Goal: Task Accomplishment & Management: Manage account settings

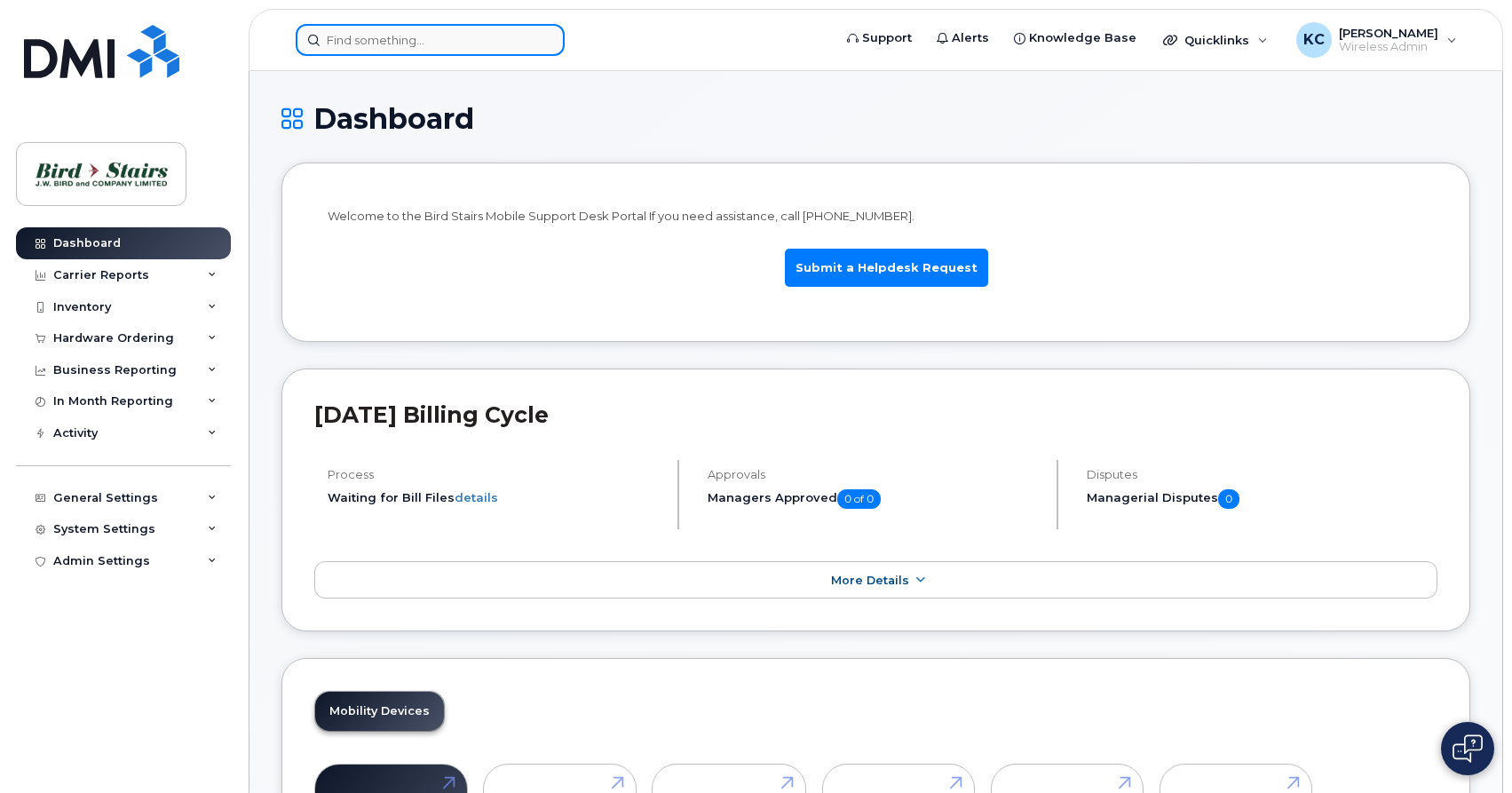
click at [366, 37] on input at bounding box center [430, 40] width 269 height 32
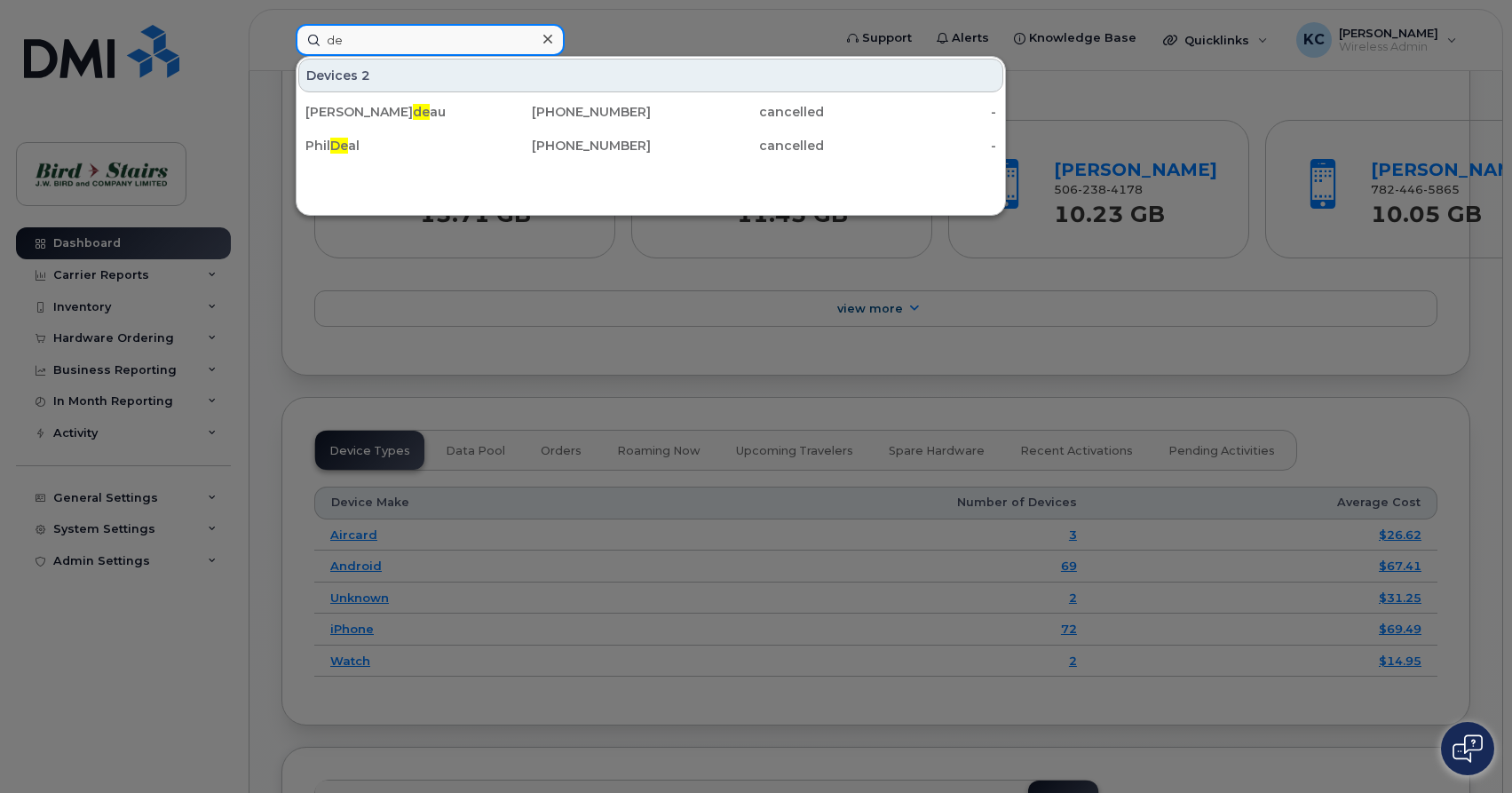
type input "d"
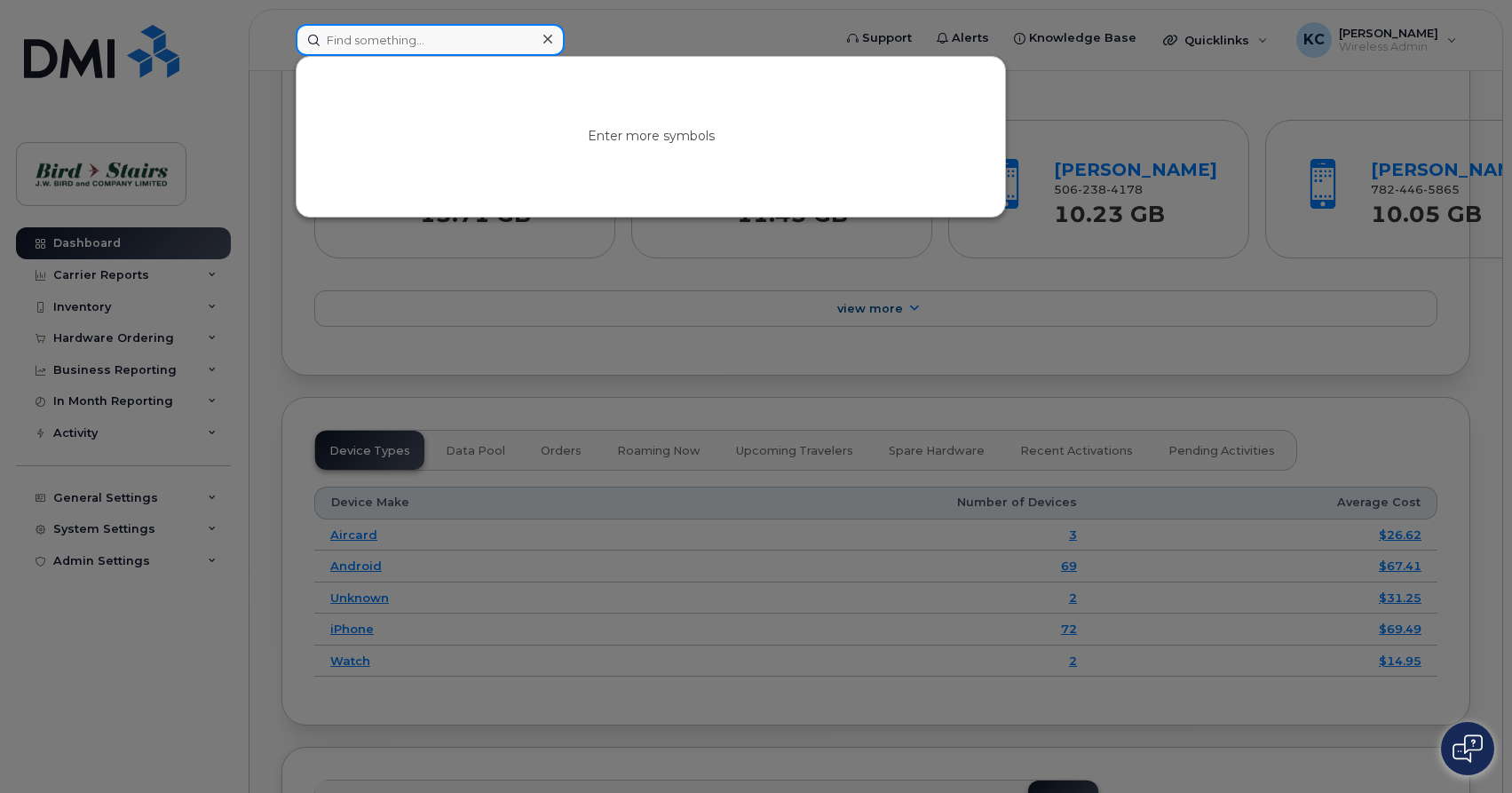
click at [378, 39] on input at bounding box center [430, 40] width 269 height 32
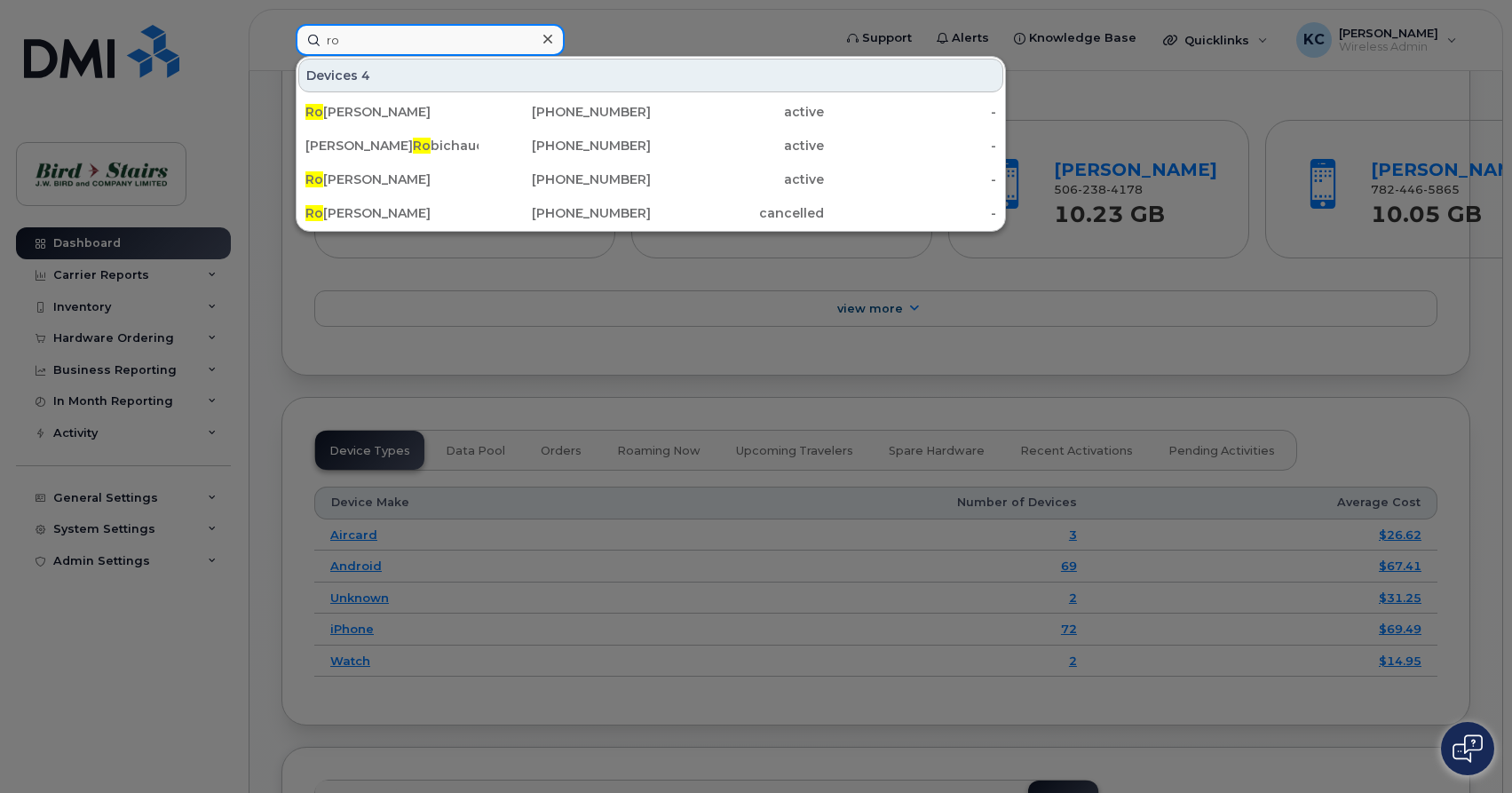
type input "r"
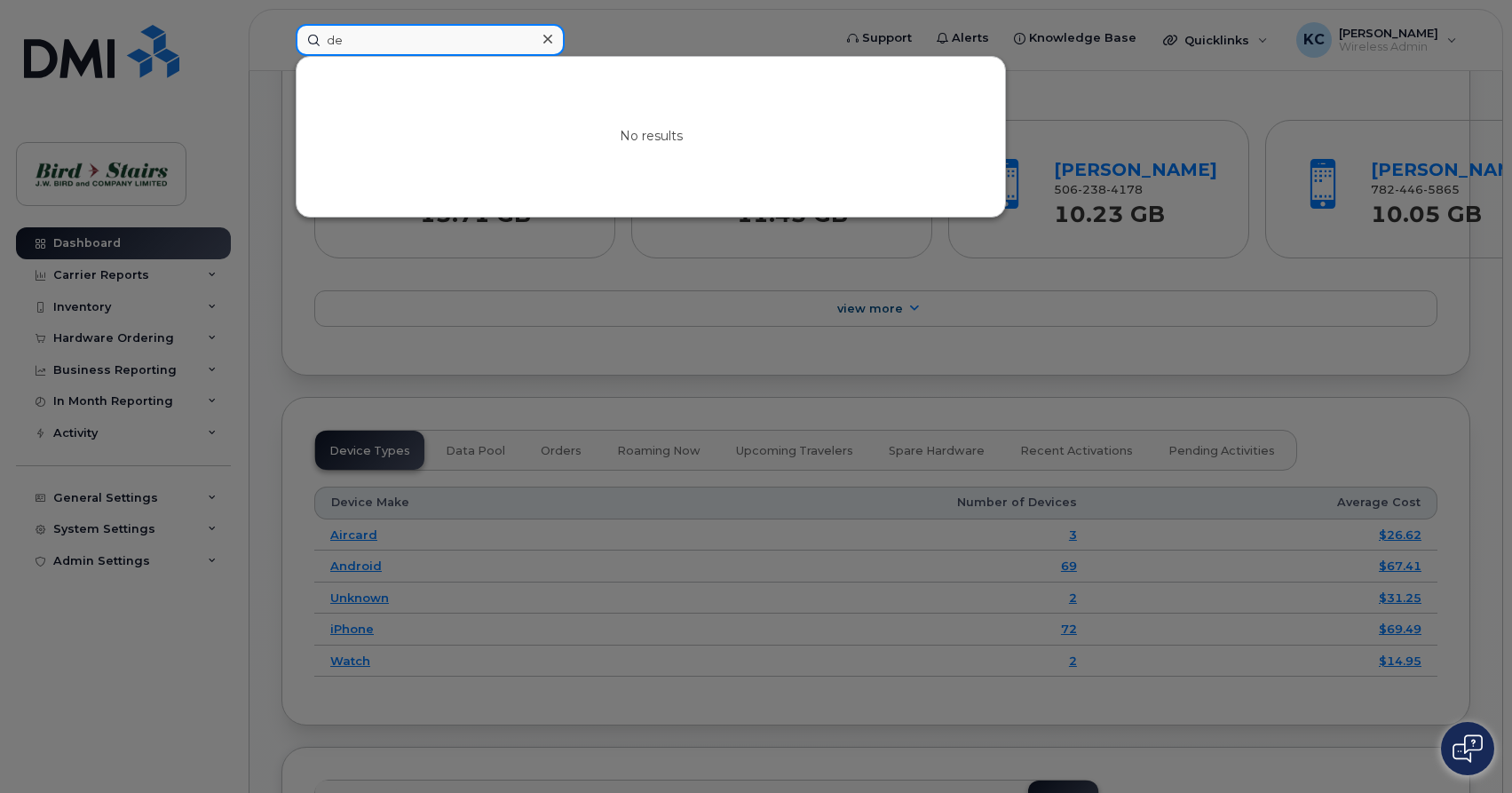
type input "d"
click at [546, 33] on icon at bounding box center [547, 39] width 8 height 14
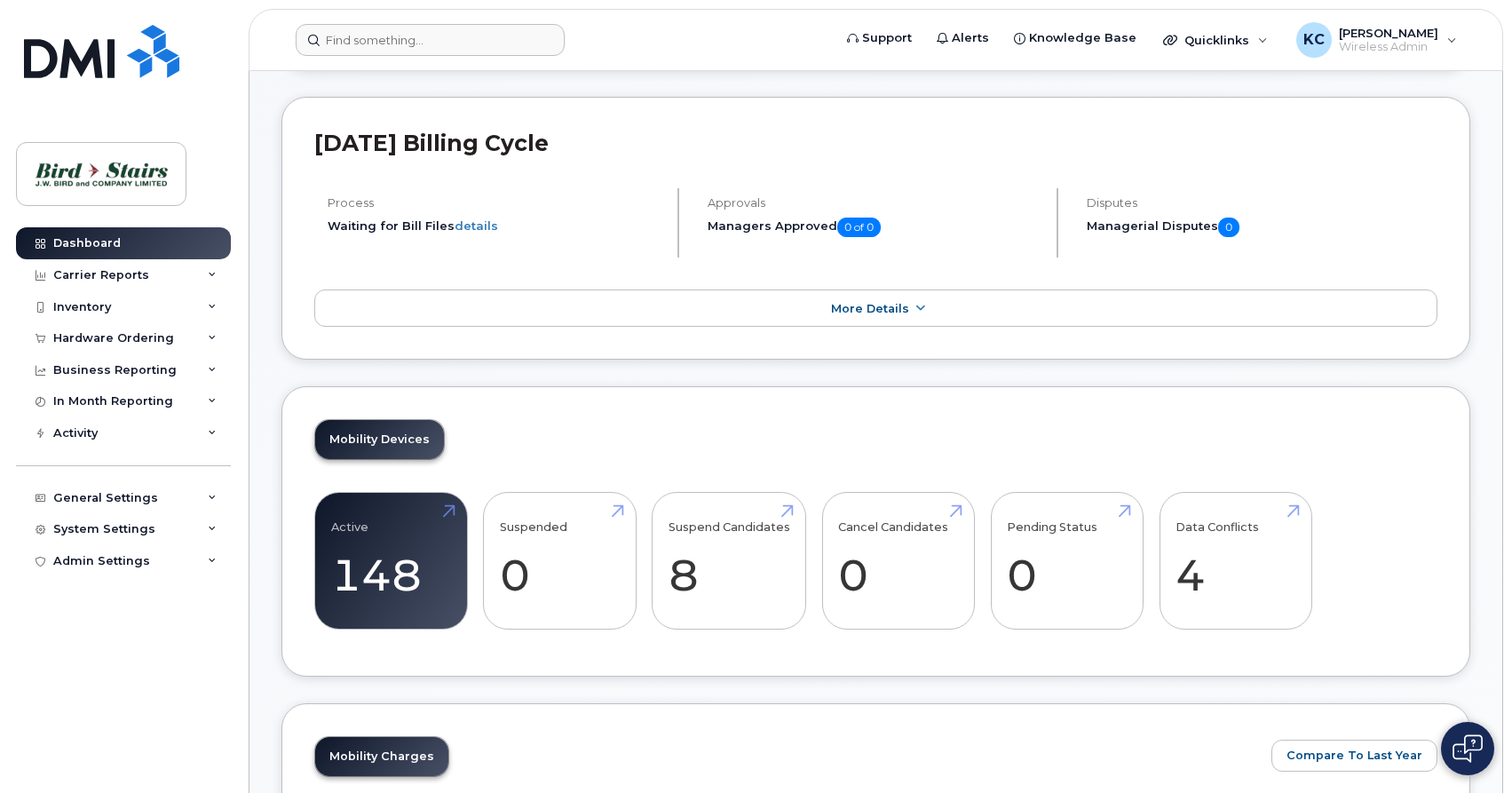
scroll to position [0, 0]
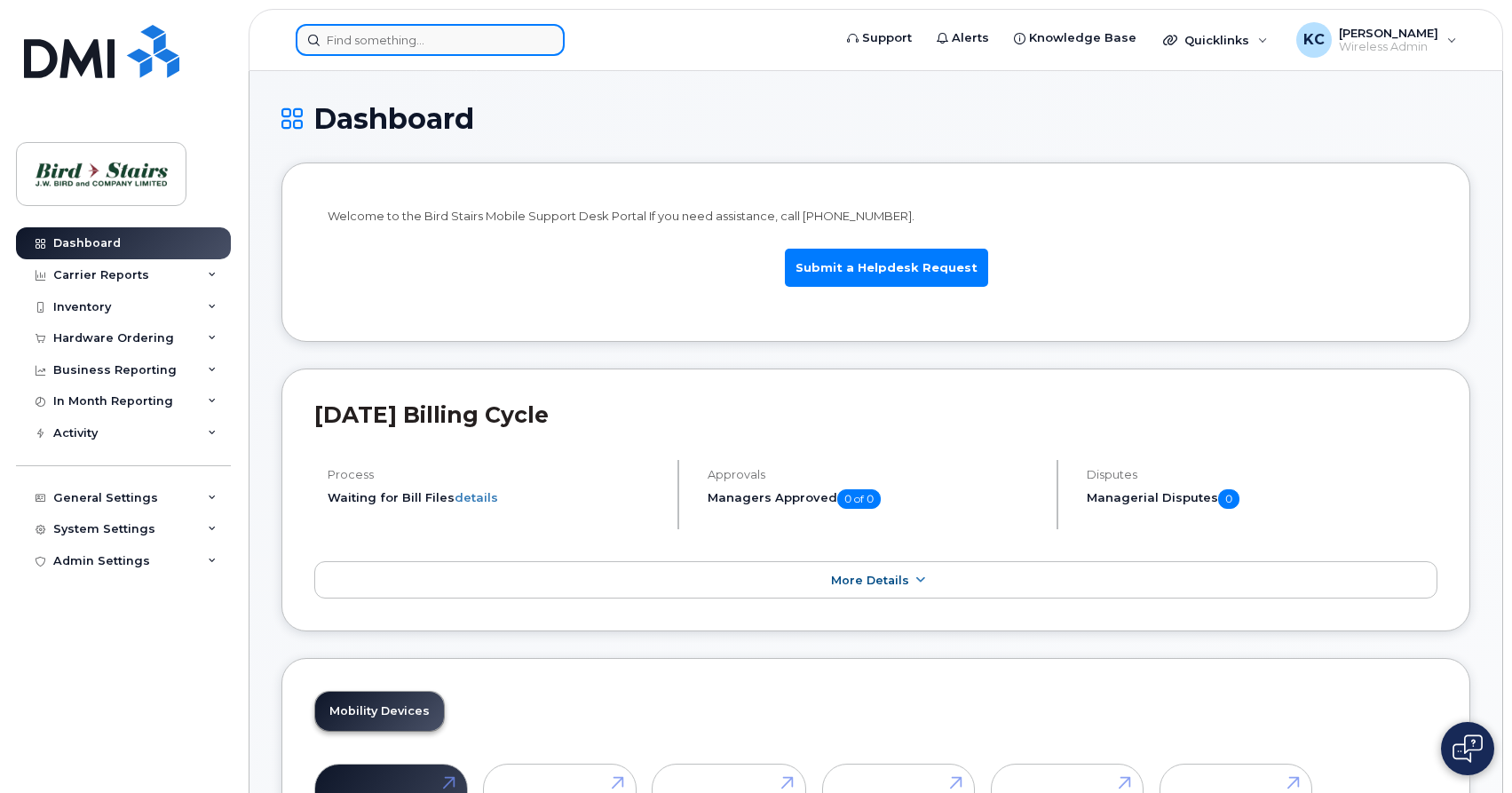
click at [469, 42] on input at bounding box center [430, 40] width 269 height 32
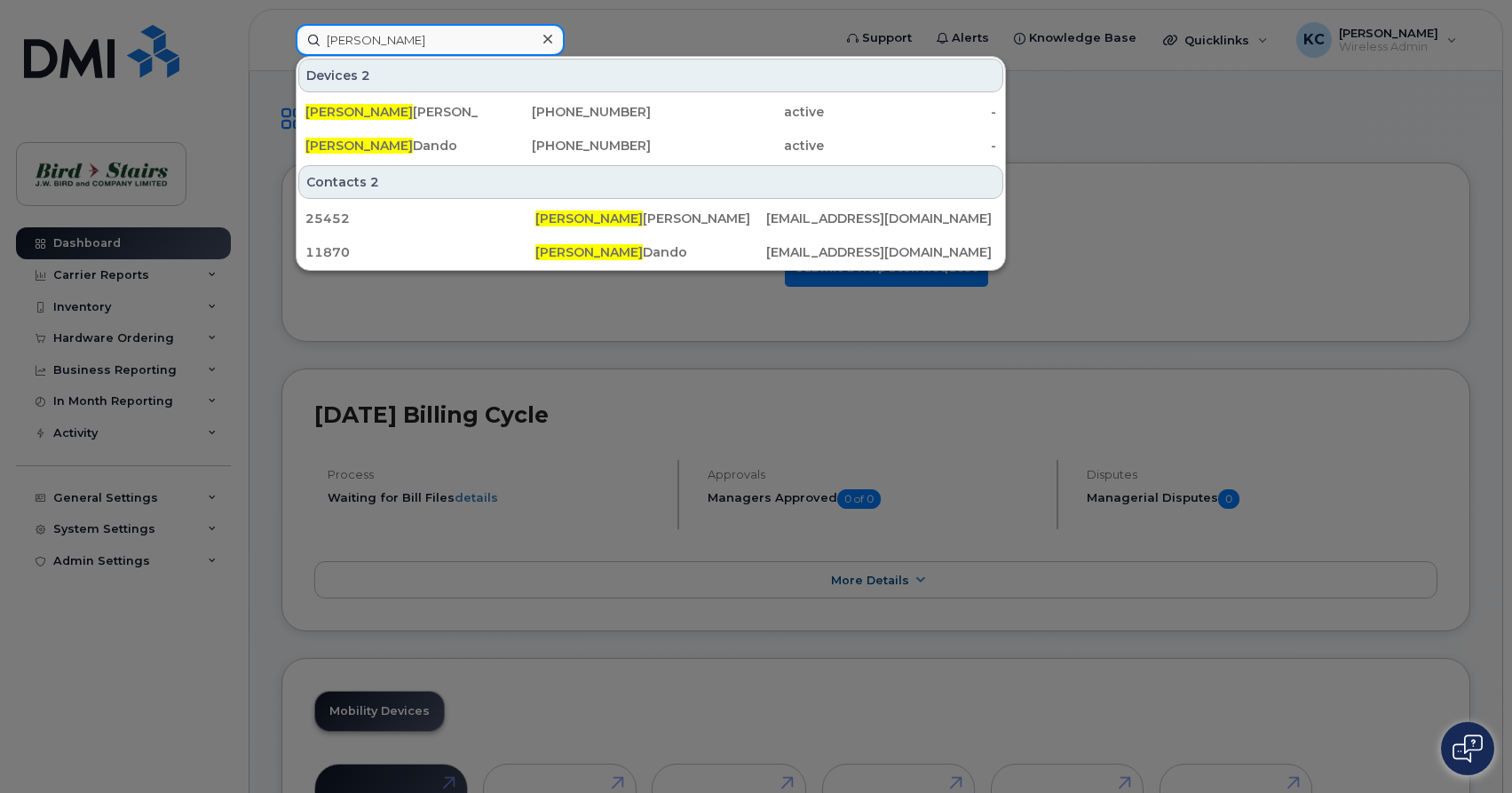
type input "allan"
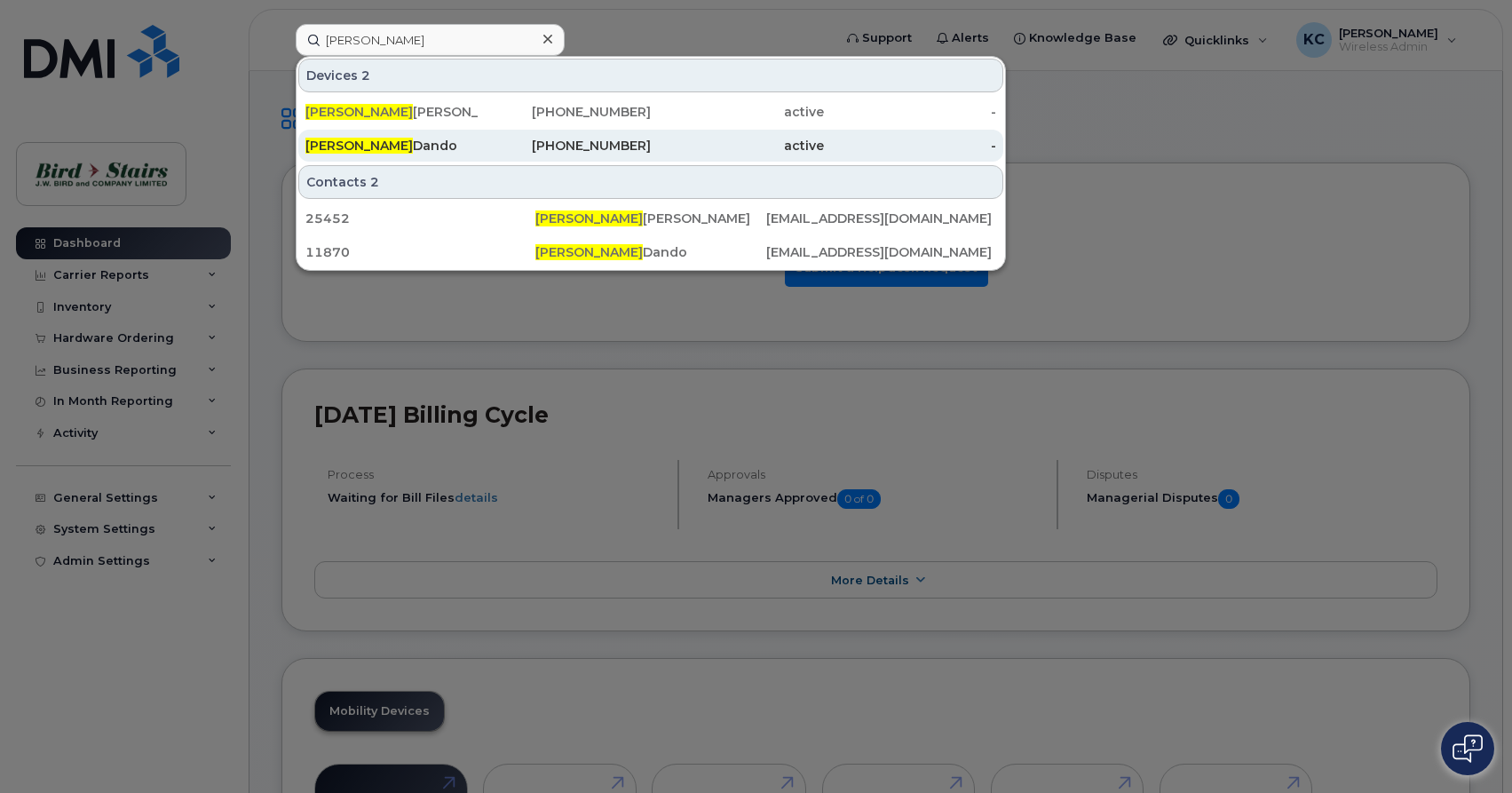
click at [433, 151] on div "Allan Dando" at bounding box center [392, 146] width 173 height 18
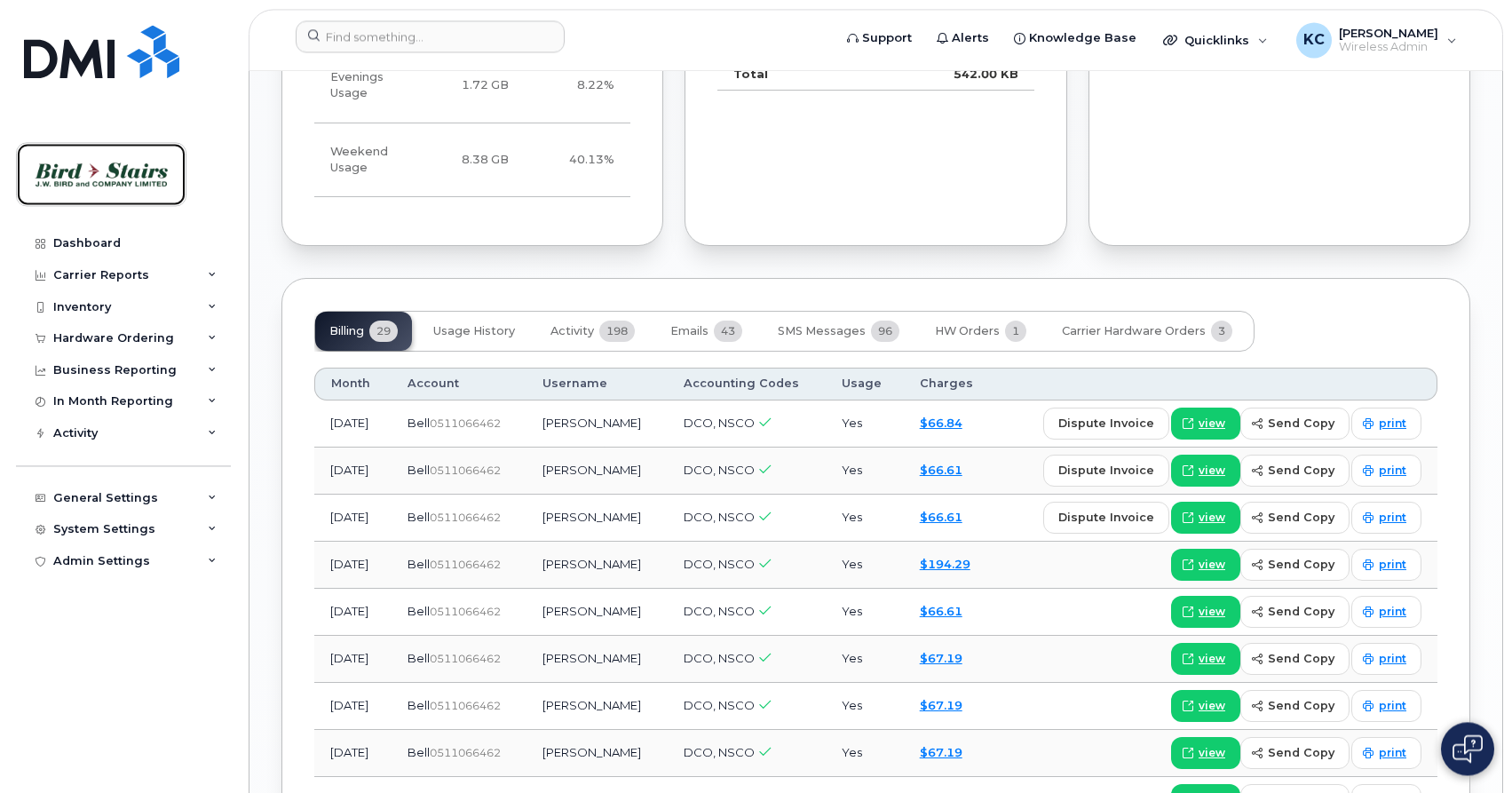
scroll to position [1450, 0]
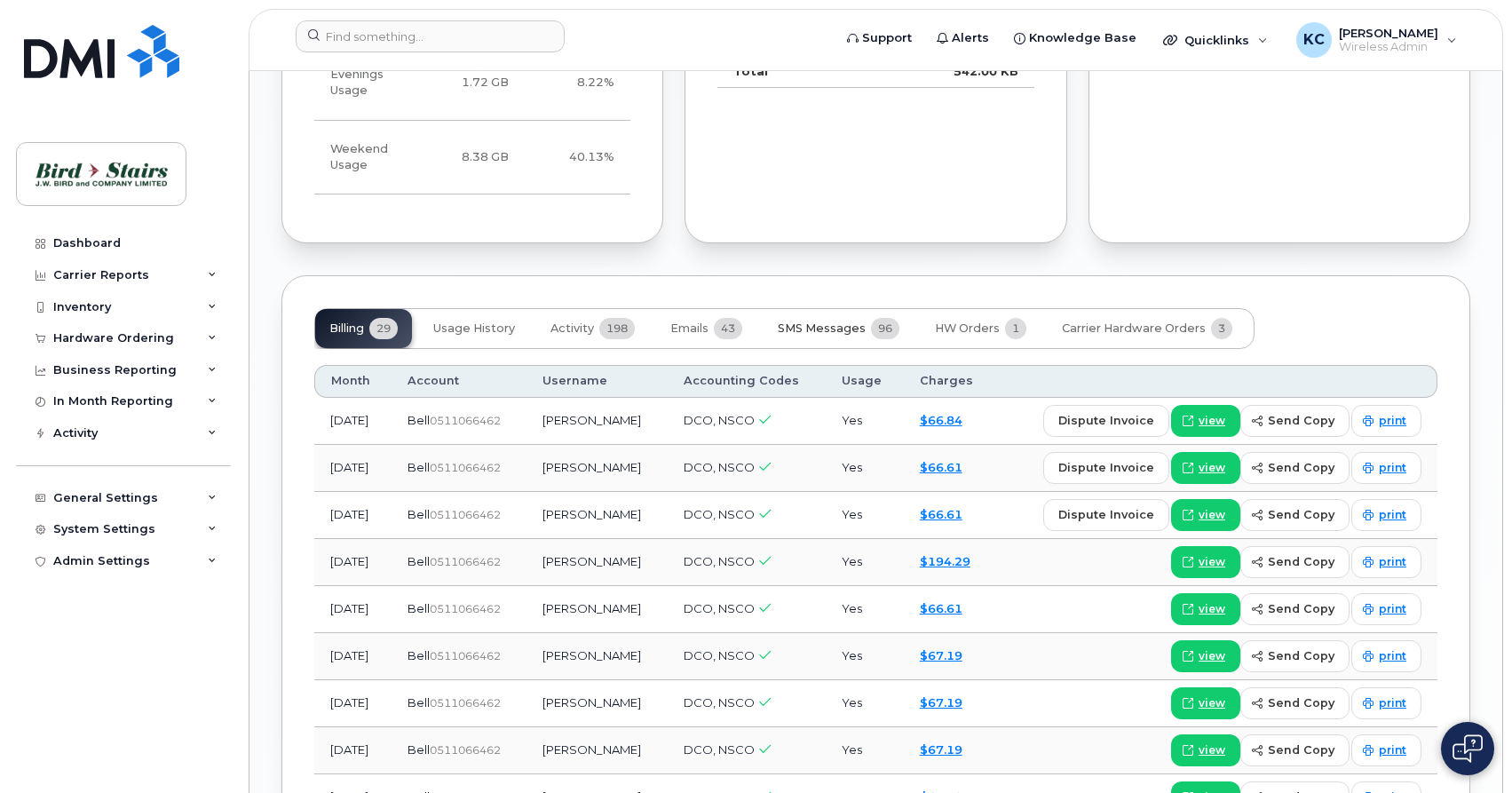
click at [839, 321] on span "SMS Messages" at bounding box center [822, 328] width 88 height 14
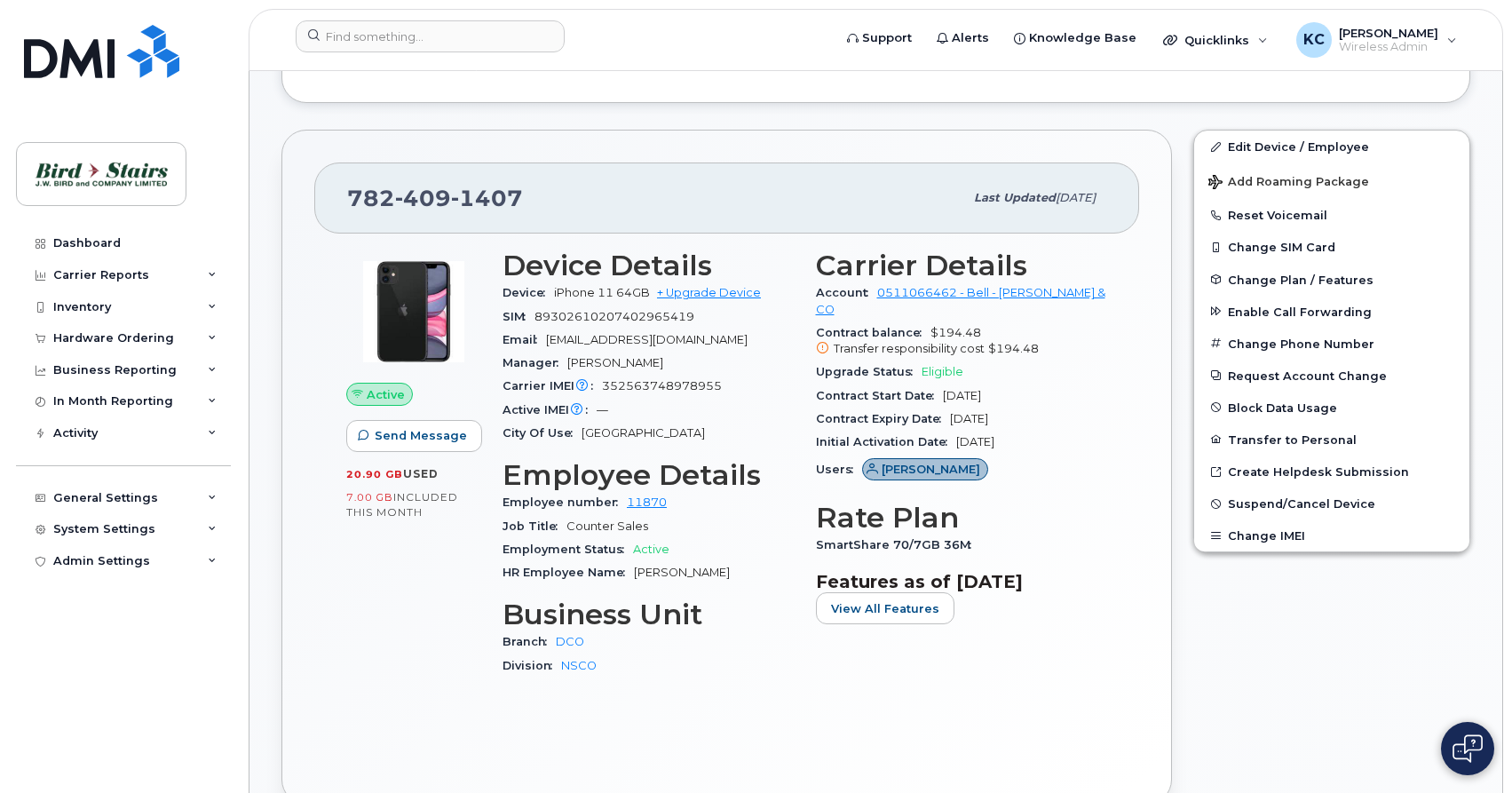
scroll to position [363, 0]
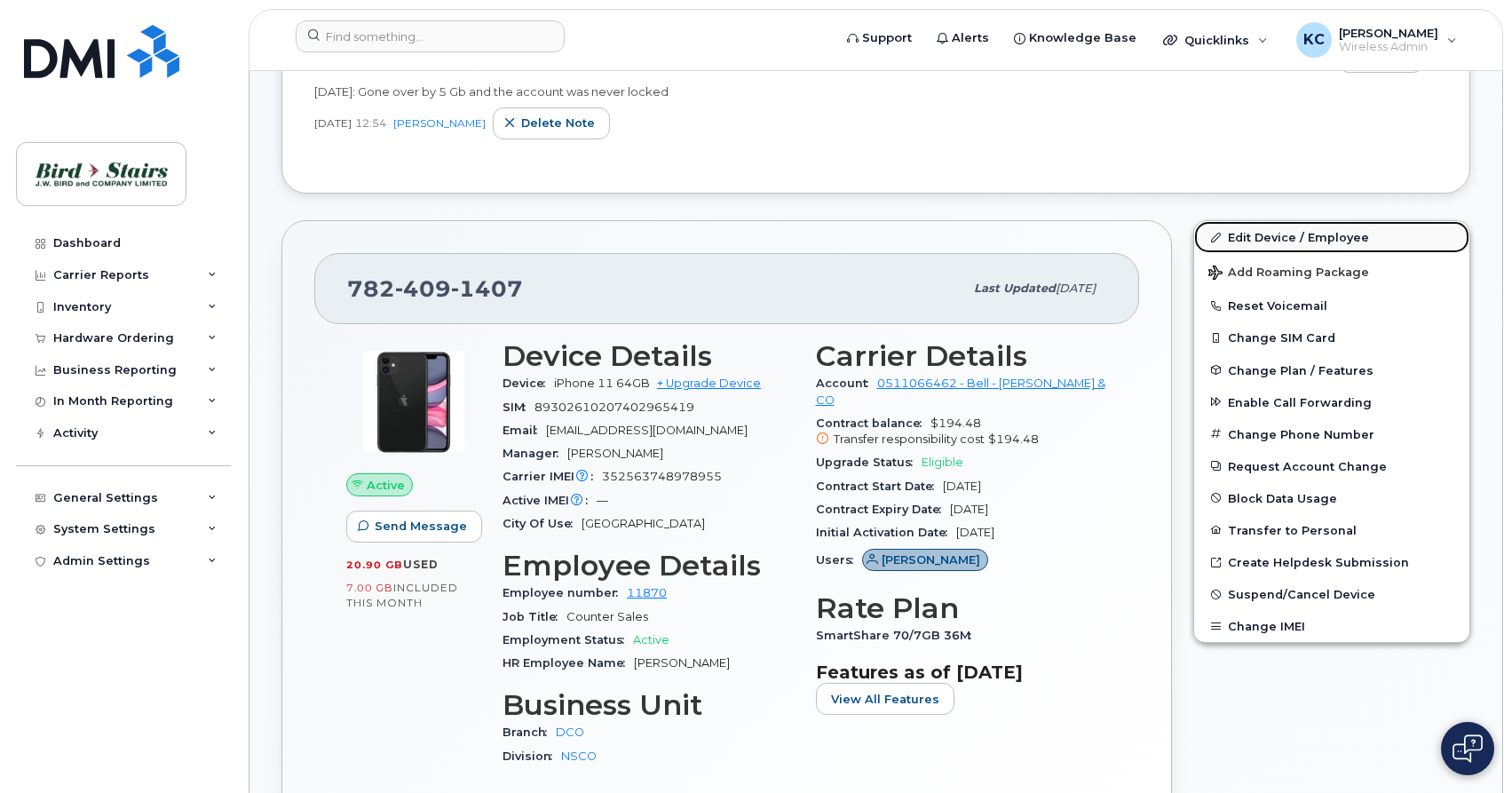
click at [1275, 238] on link "Edit Device / Employee" at bounding box center [1331, 237] width 275 height 32
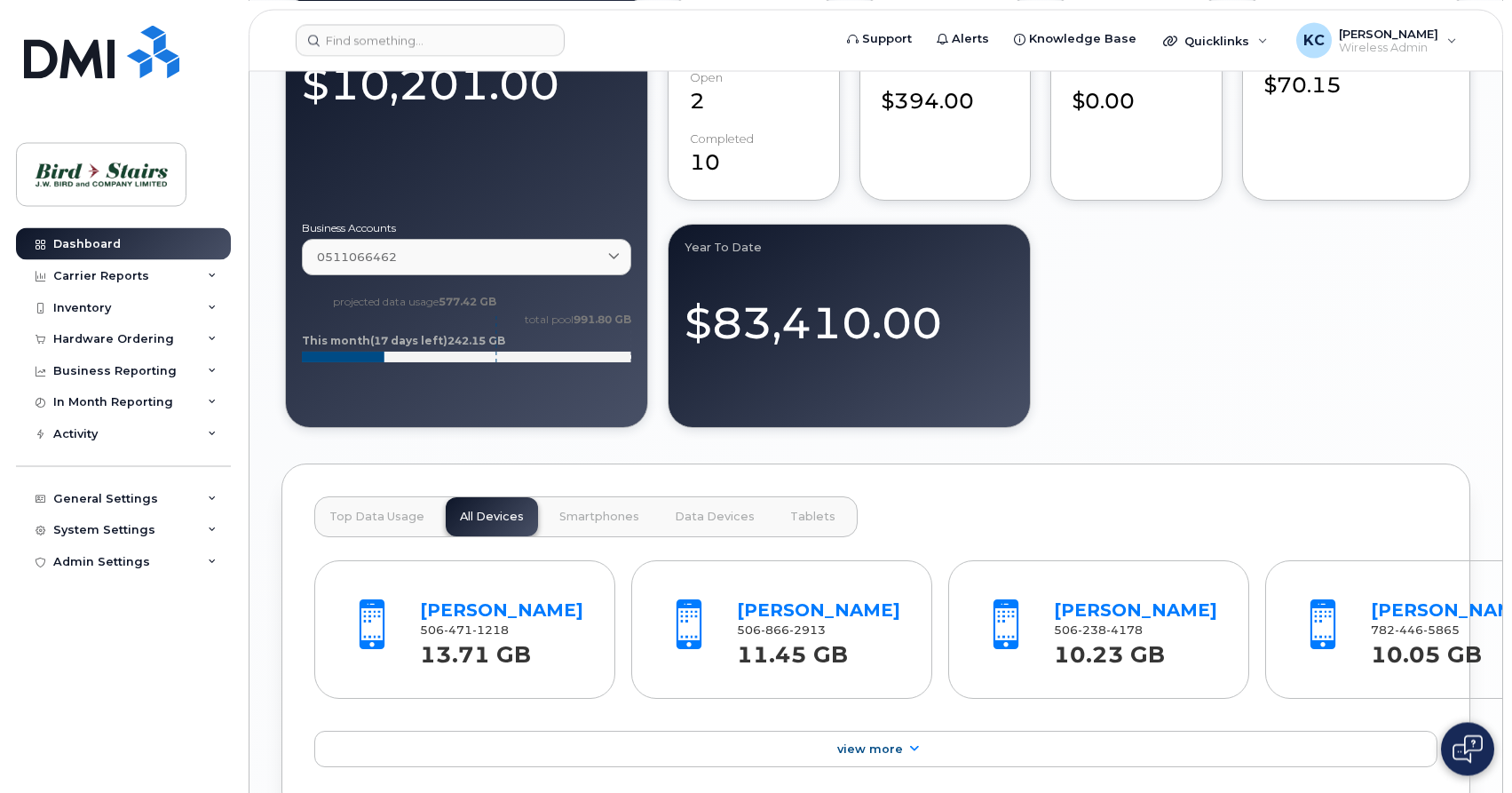
scroll to position [1811, 0]
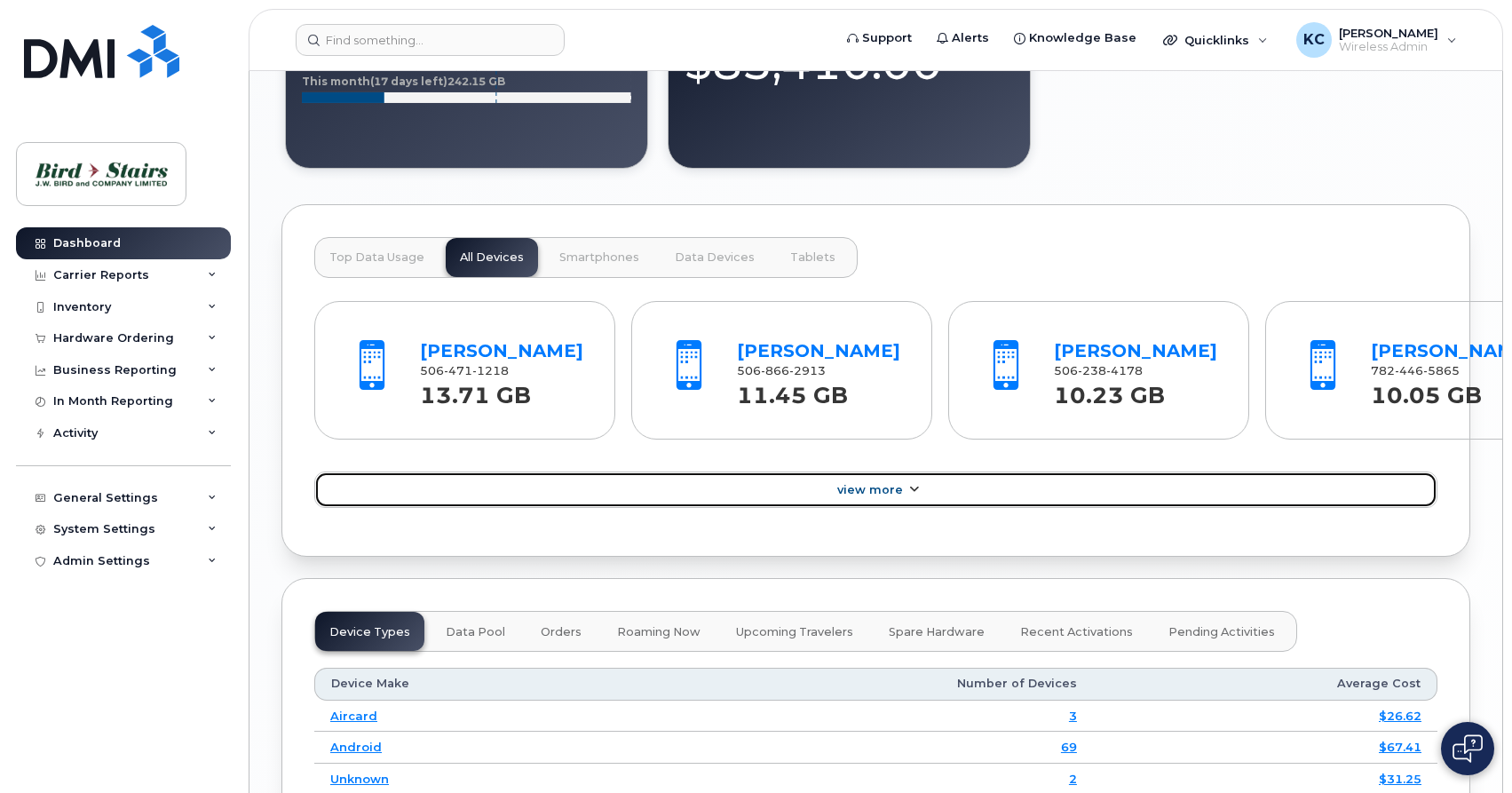
click at [864, 496] on span "View More" at bounding box center [870, 490] width 66 height 13
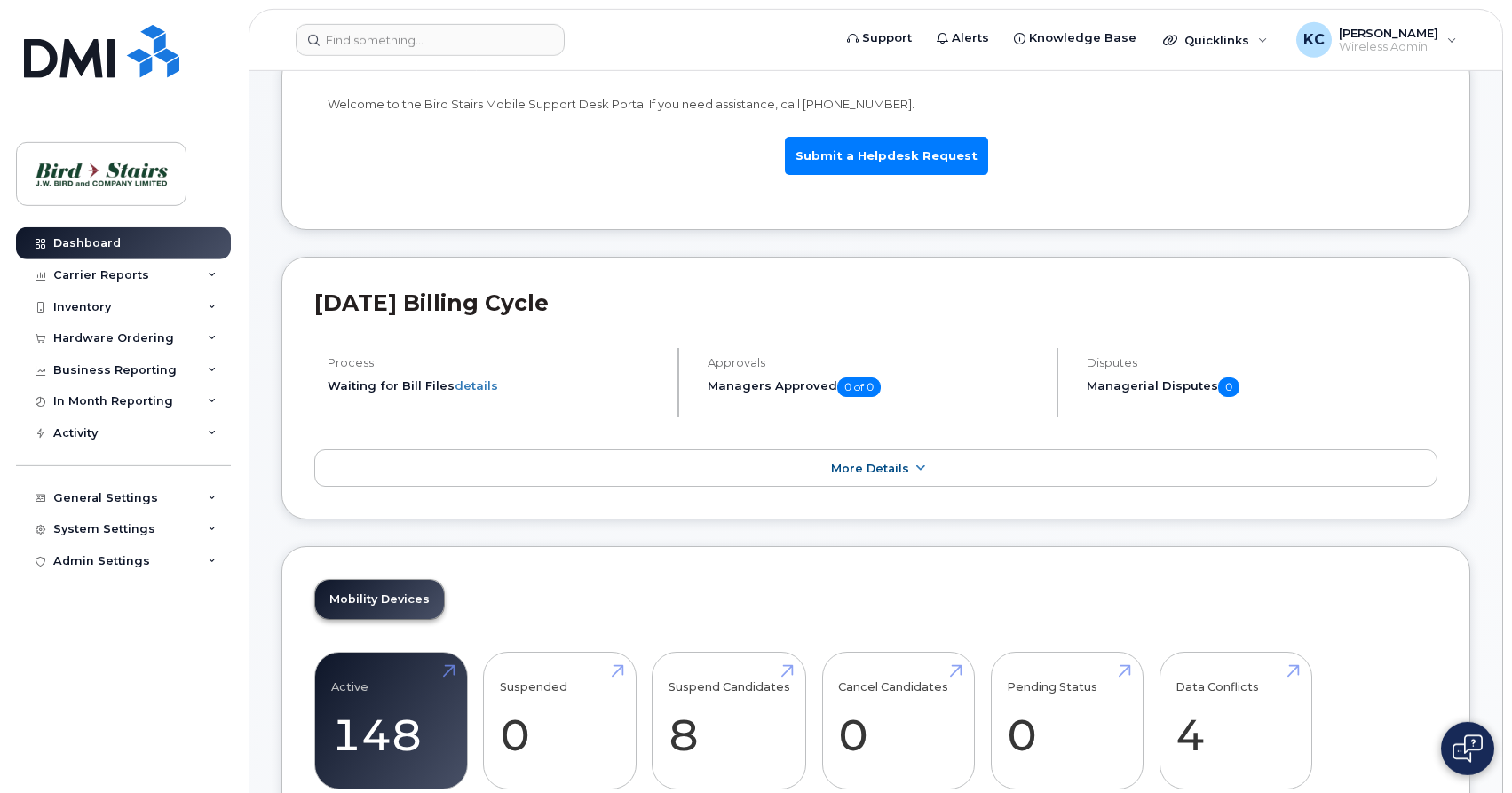
scroll to position [0, 0]
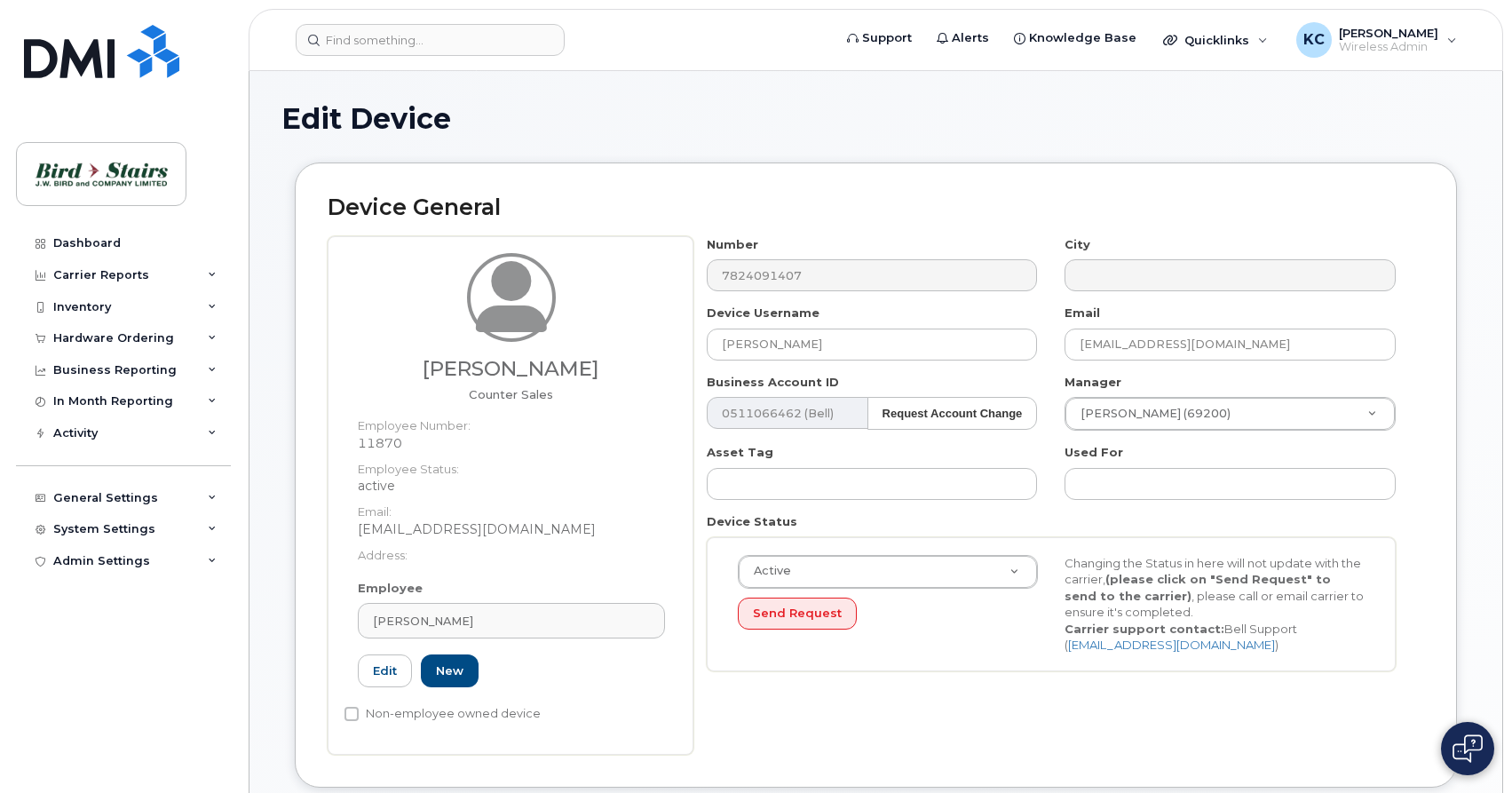
select select "91104"
select select "91092"
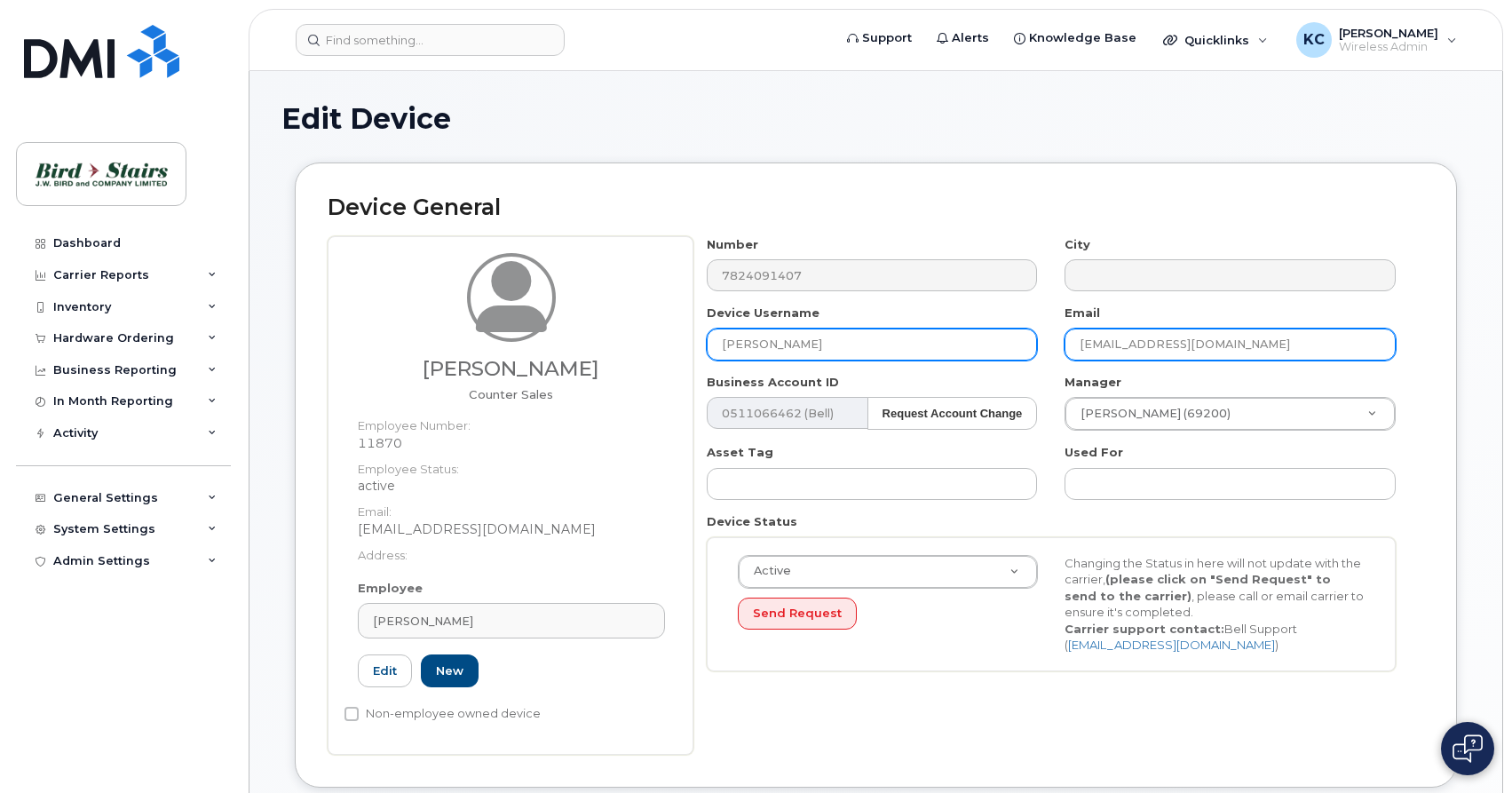
drag, startPoint x: 1125, startPoint y: 342, endPoint x: 1016, endPoint y: 351, distance: 109.4
click at [1018, 350] on div "Number 7824091407 City Device Username Allan Dando Email adando@birdstairs.com …" at bounding box center [1051, 459] width 717 height 448
drag, startPoint x: 827, startPoint y: 343, endPoint x: 578, endPoint y: 344, distance: 249.0
click at [706, 344] on input "Allan Dando" at bounding box center [872, 345] width 332 height 32
type input "Dean Robinson"
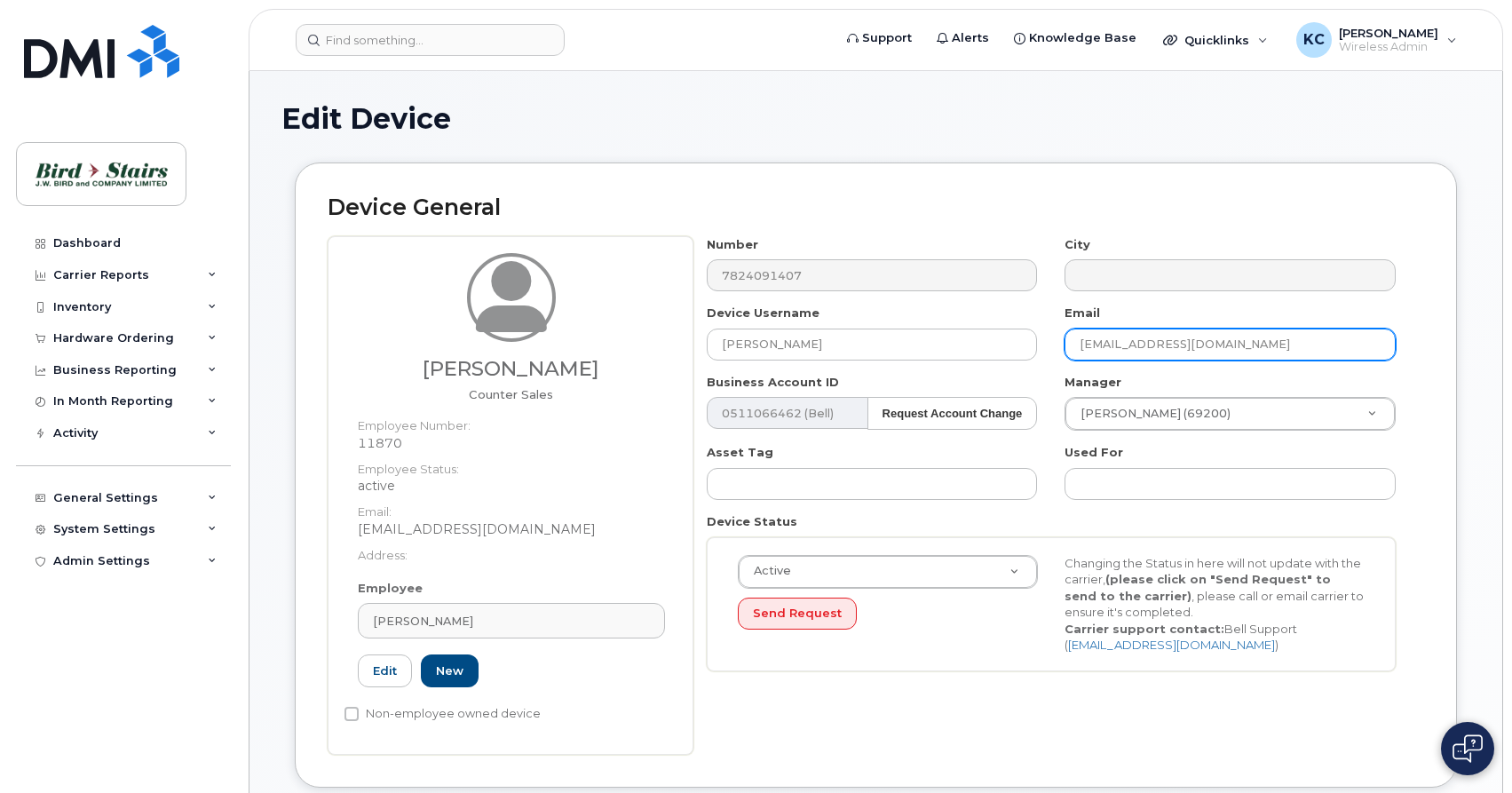
click at [1121, 344] on input "[EMAIL_ADDRESS][DOMAIN_NAME]" at bounding box center [1229, 345] width 332 height 32
type input "drobinson@birdstairs.com"
click at [456, 672] on link "New" at bounding box center [449, 671] width 57 height 33
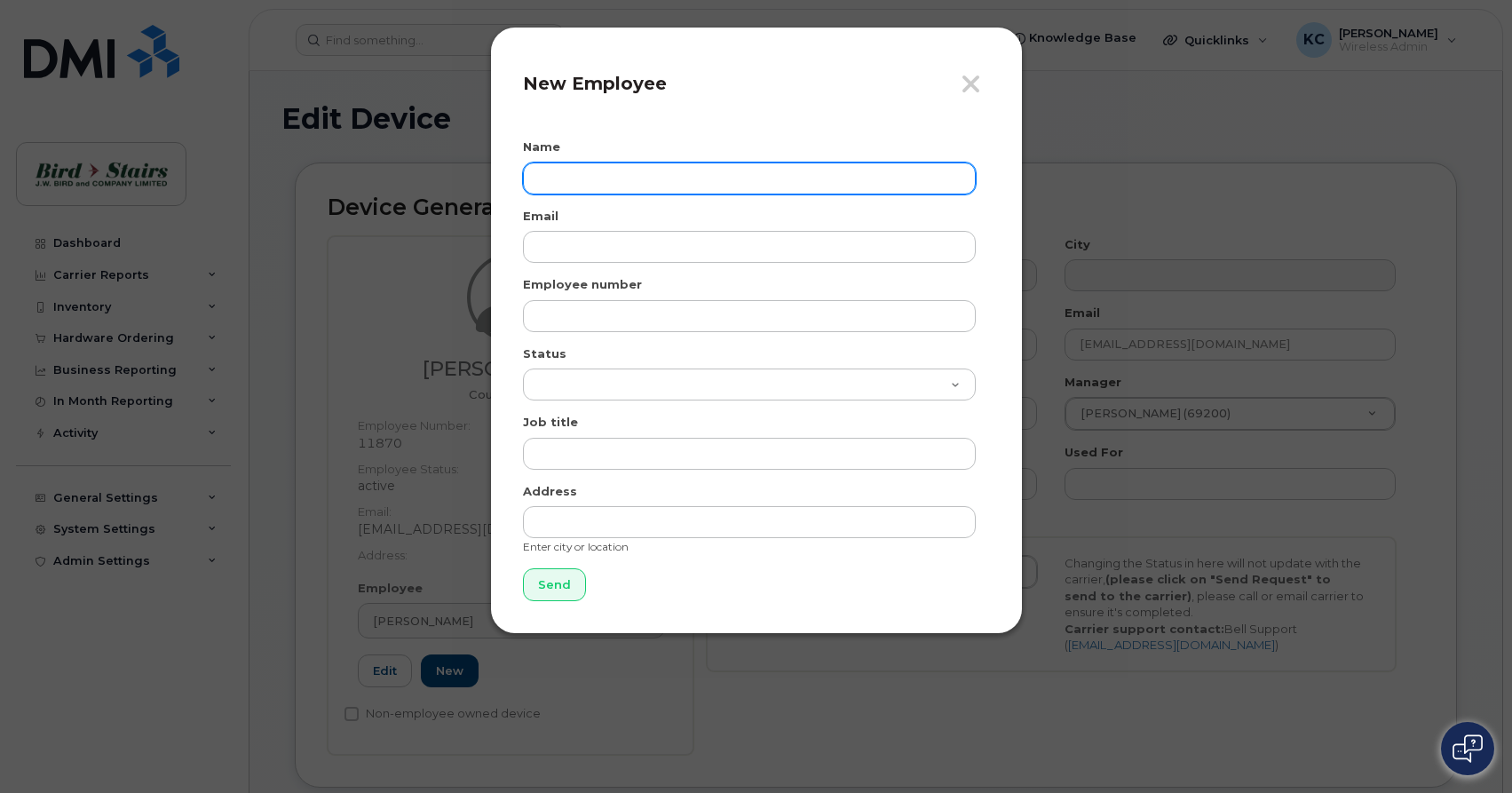
click at [628, 165] on input "text" at bounding box center [749, 179] width 453 height 32
type input "[PERSON_NAME]"
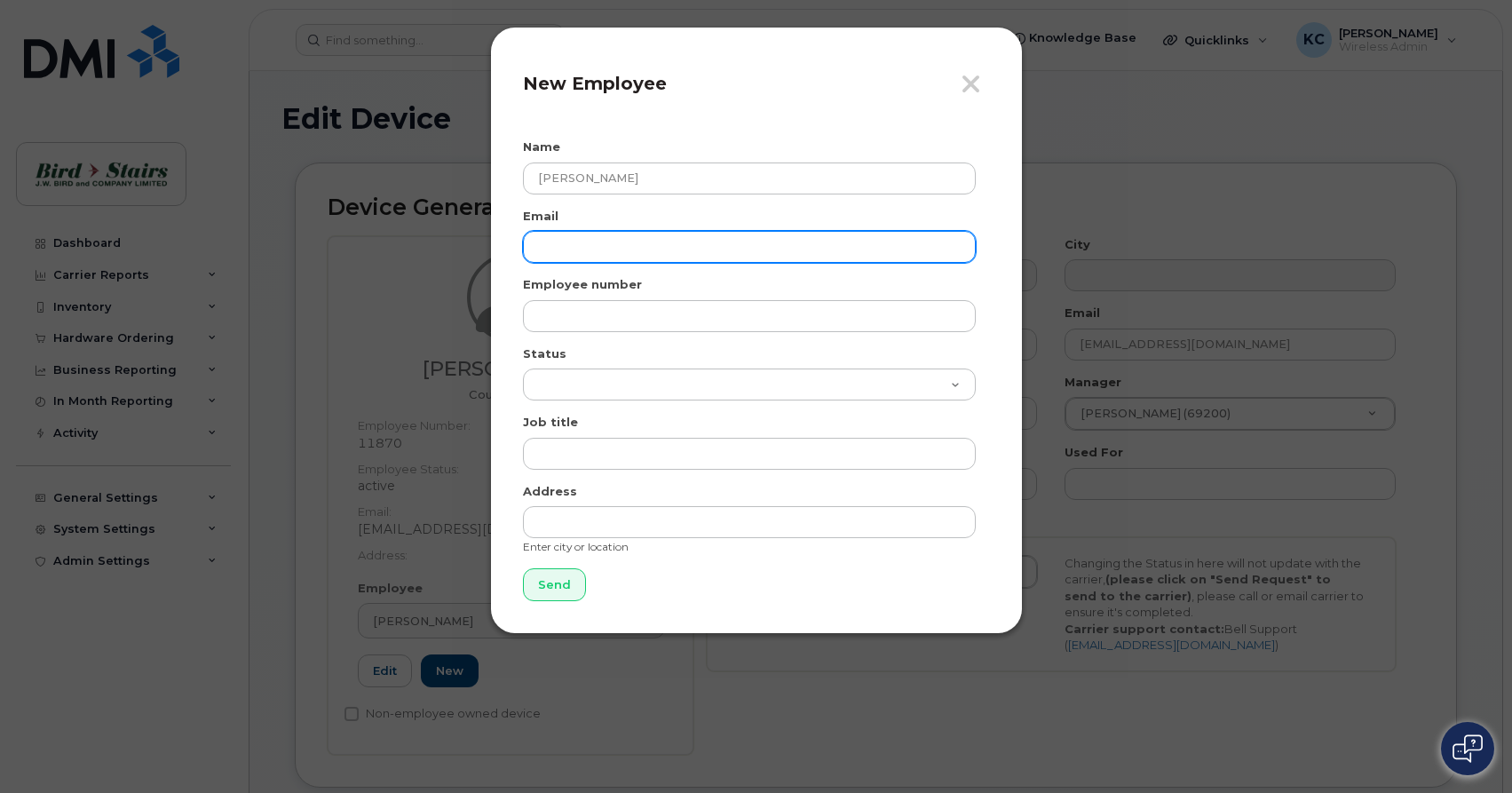
click at [579, 245] on input "email" at bounding box center [749, 247] width 453 height 32
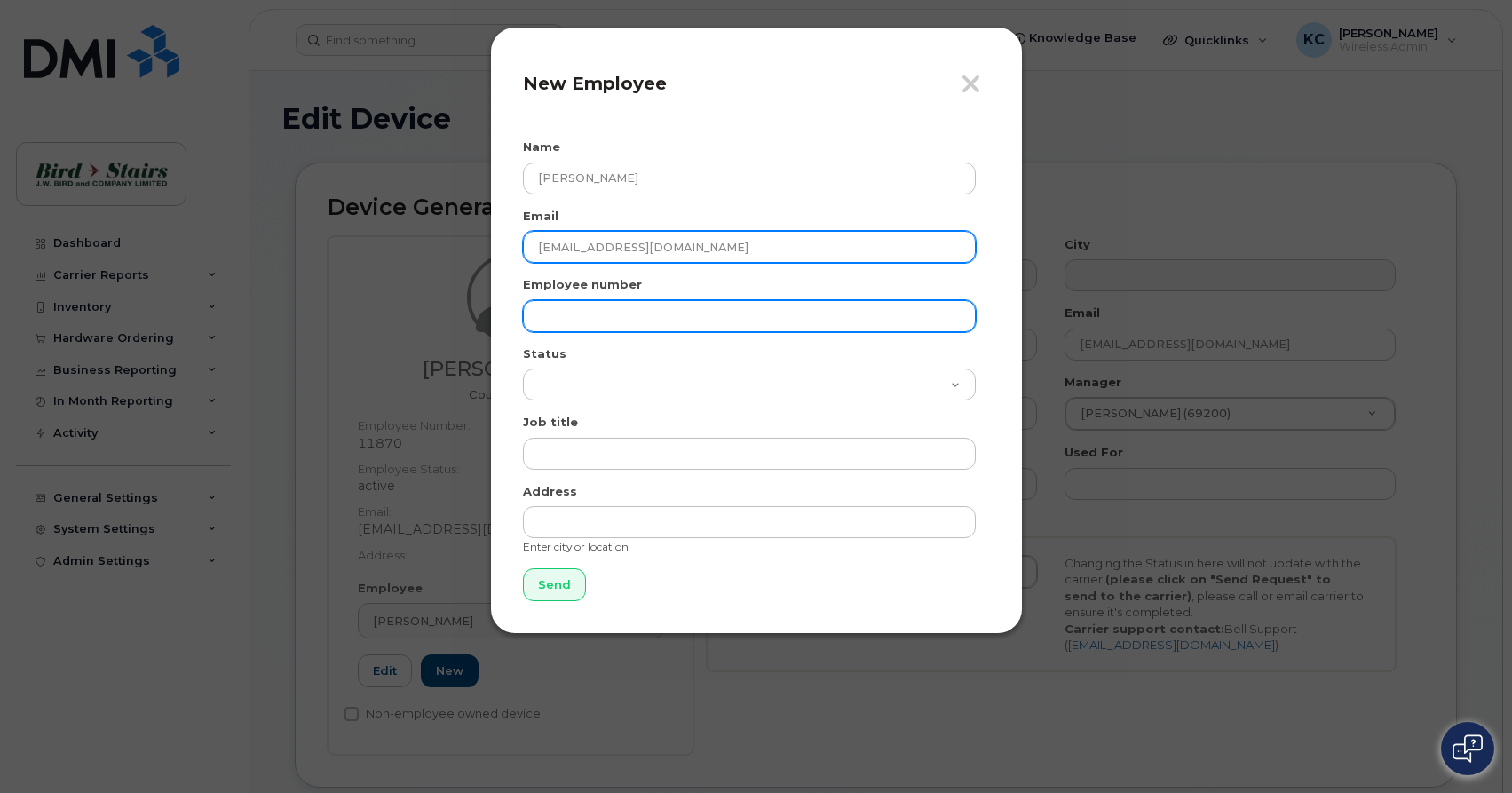
type input "[EMAIL_ADDRESS][DOMAIN_NAME]"
click at [525, 316] on input "text" at bounding box center [749, 316] width 453 height 32
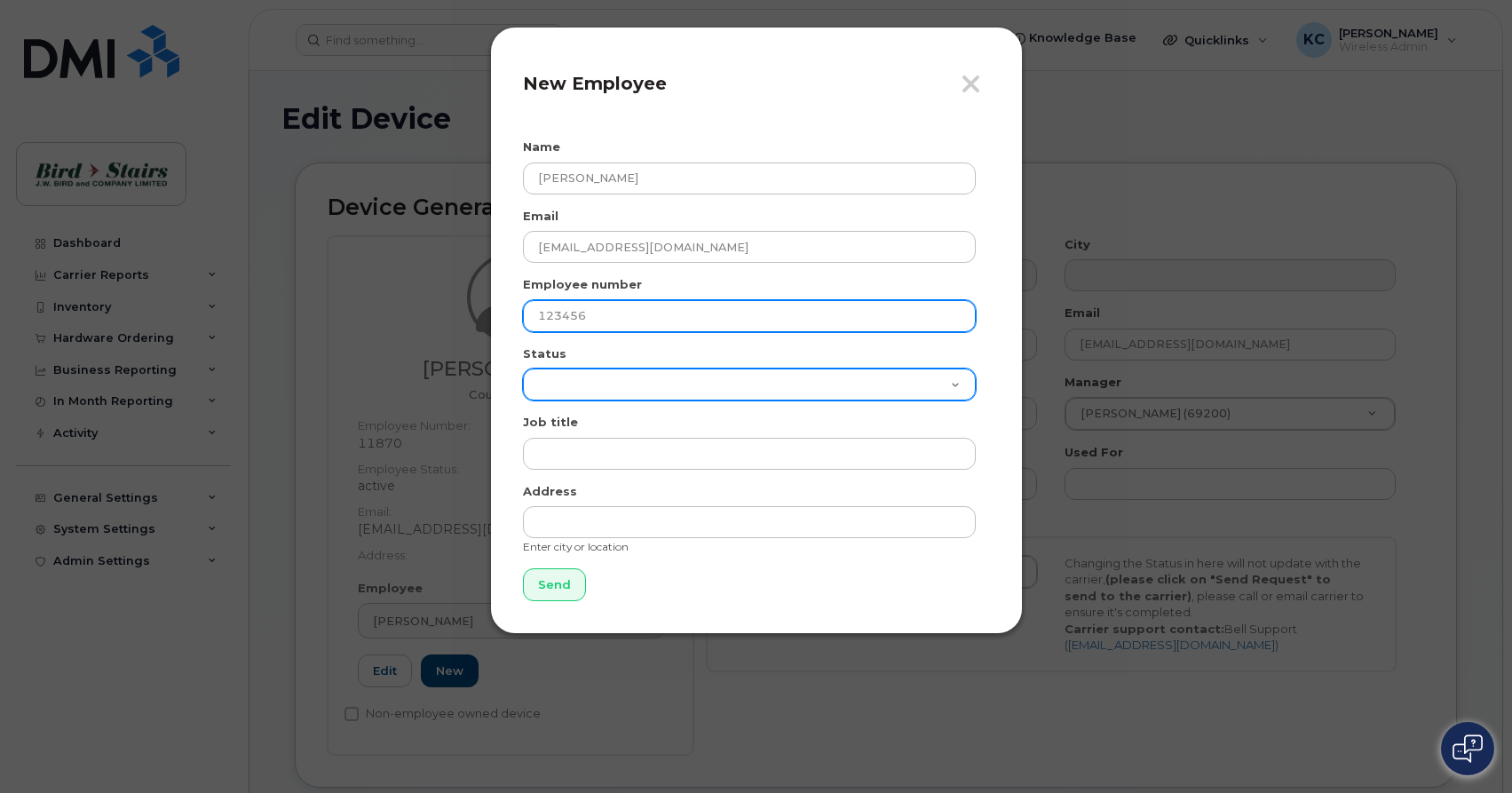
type input "123456"
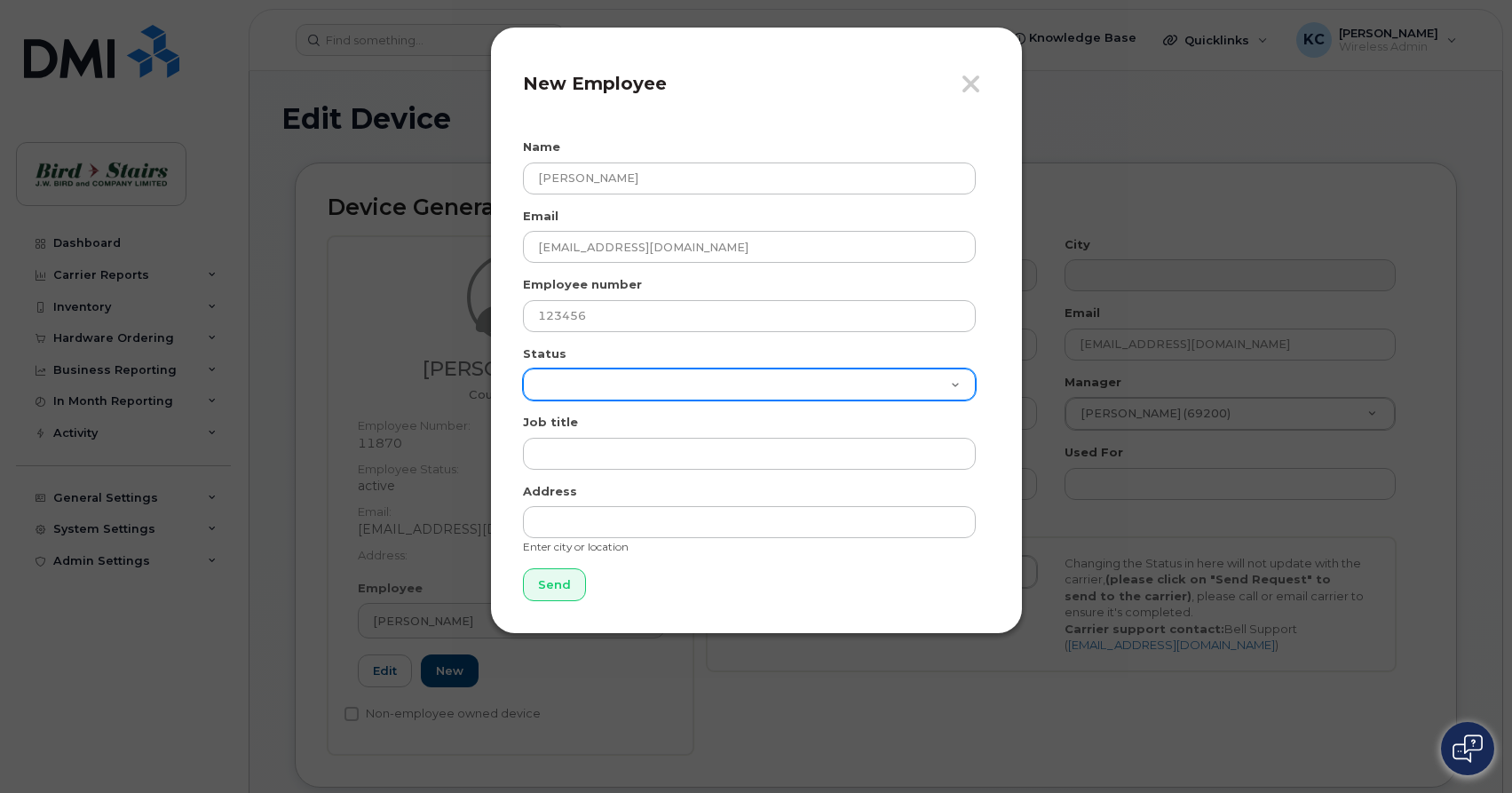
select select "active"
click option "Active" at bounding box center [0, 0] width 0 height 0
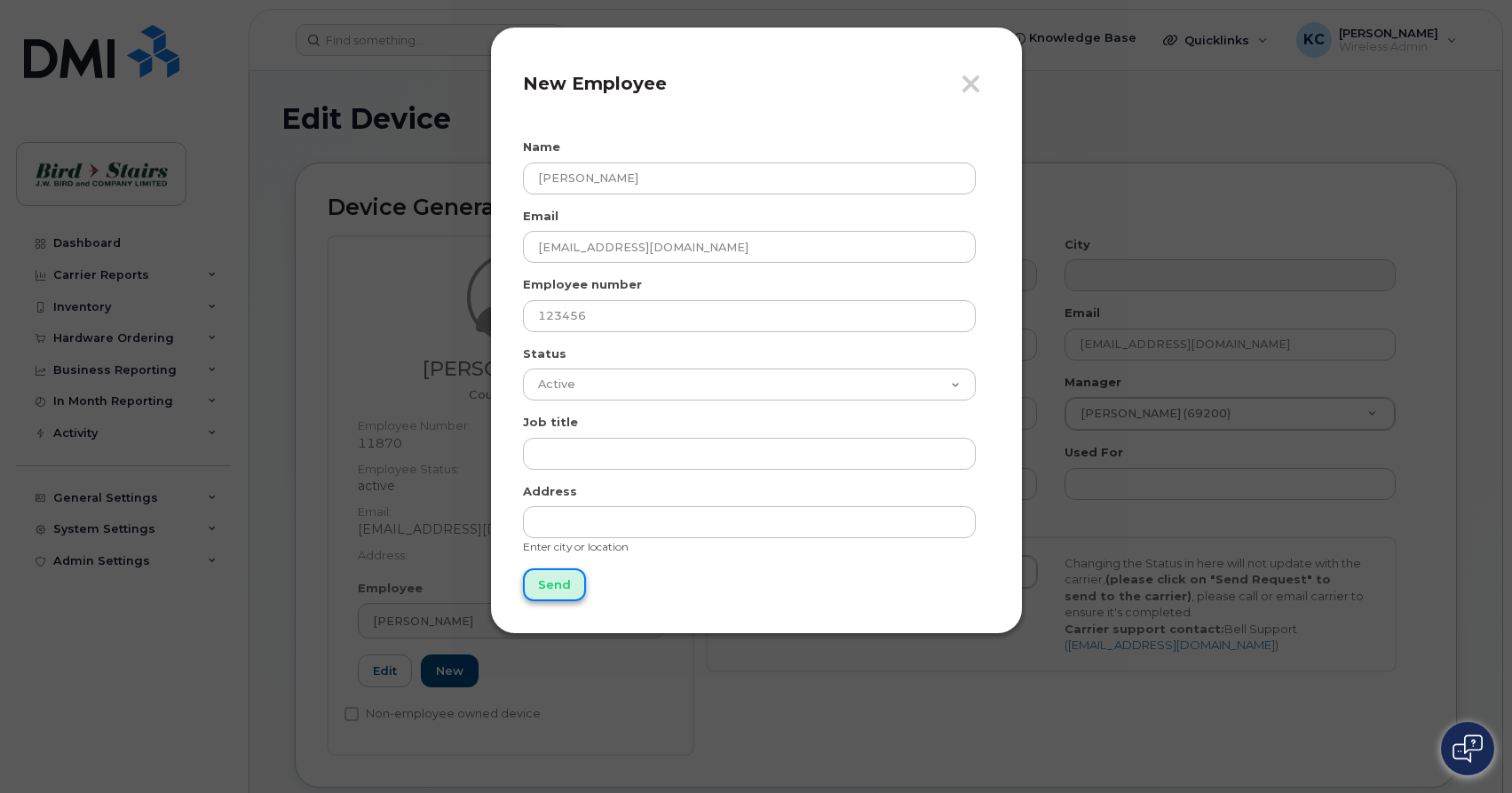
click at [555, 581] on input "Send" at bounding box center [554, 584] width 63 height 33
type input "Send"
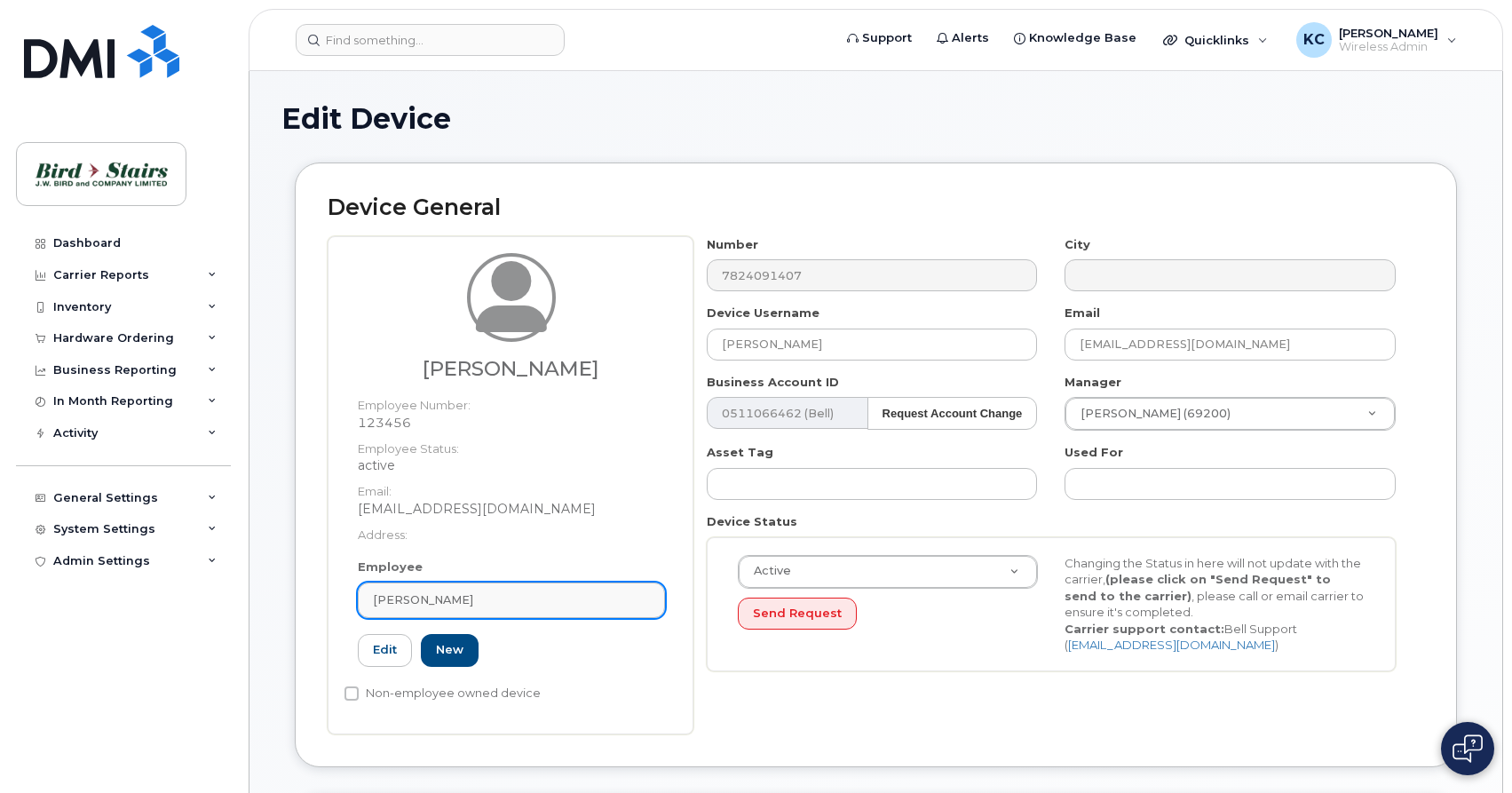
click at [483, 599] on div "[PERSON_NAME]" at bounding box center [511, 600] width 277 height 17
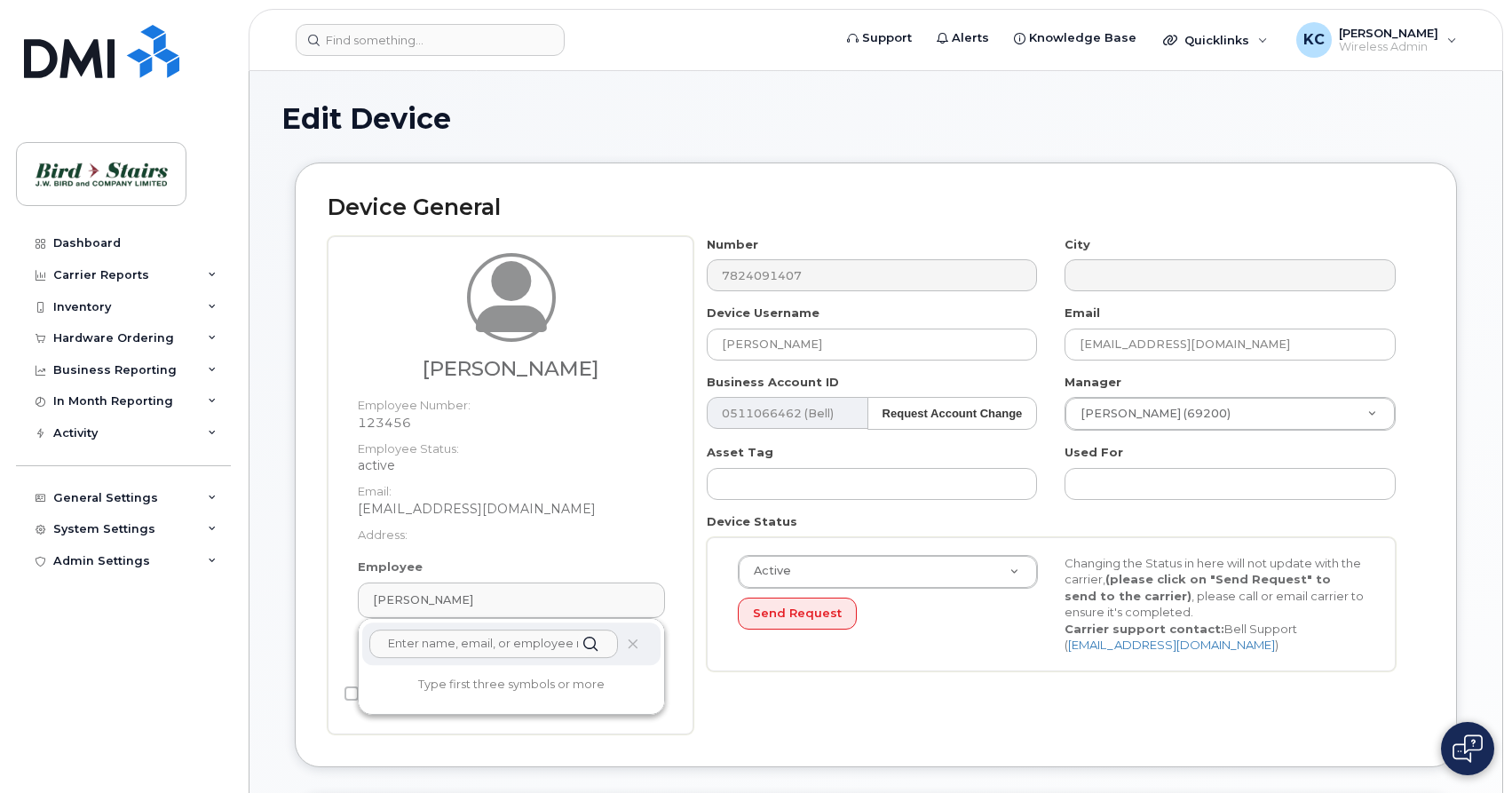
click at [490, 645] on input "text" at bounding box center [493, 644] width 249 height 28
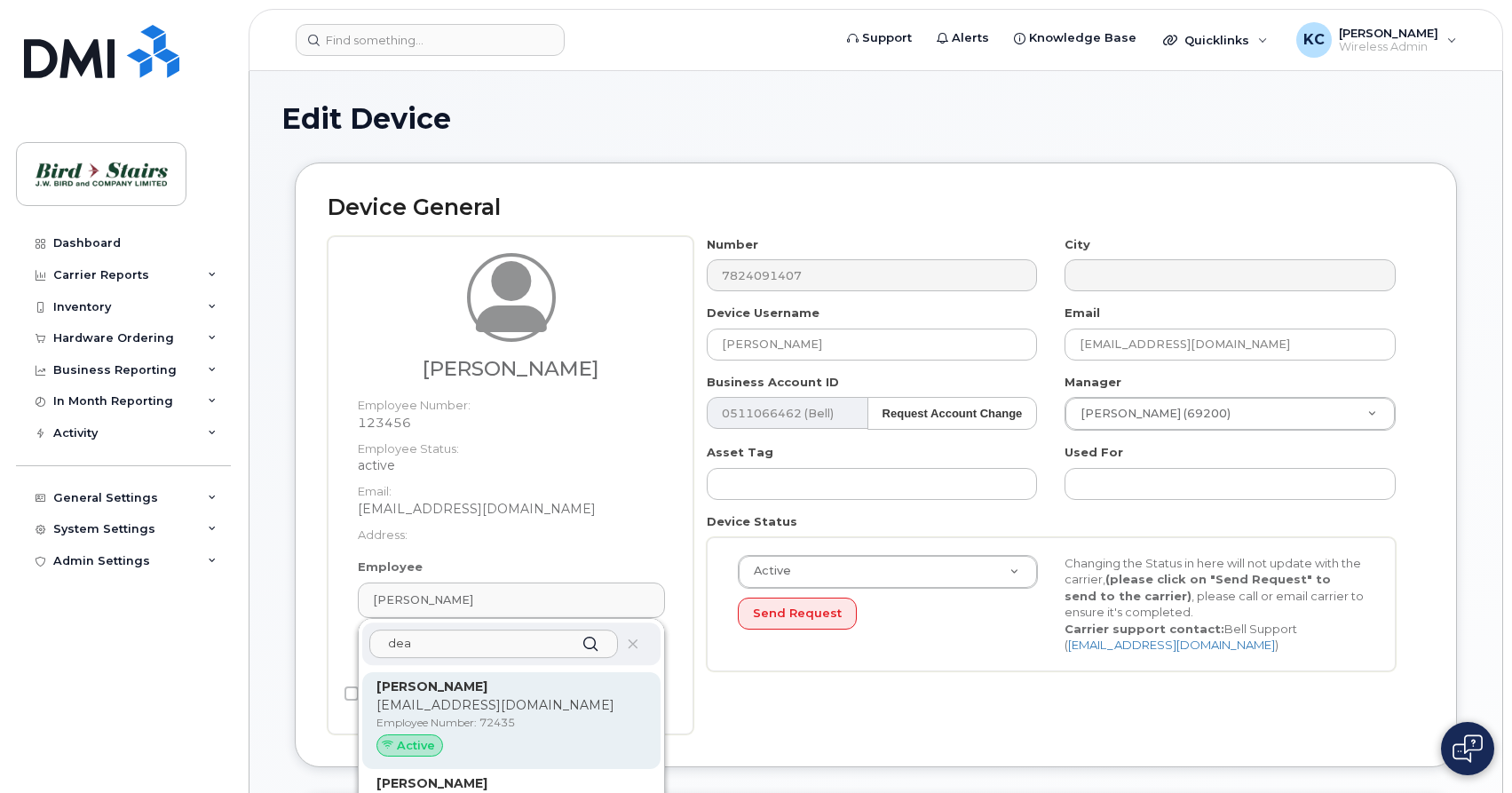
type input "dea"
click at [475, 707] on p "[EMAIL_ADDRESS][DOMAIN_NAME]" at bounding box center [511, 706] width 270 height 19
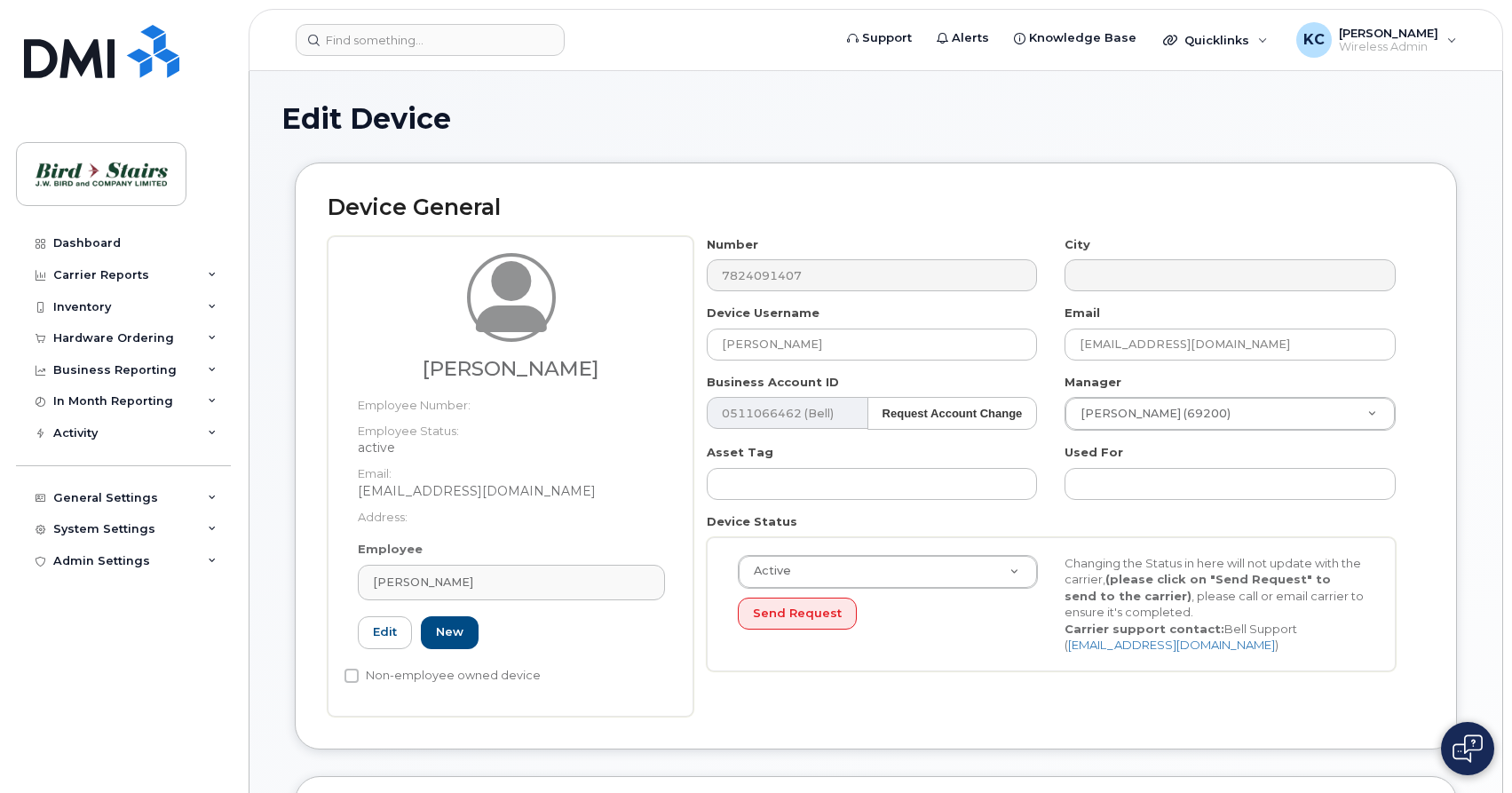
type input "72435"
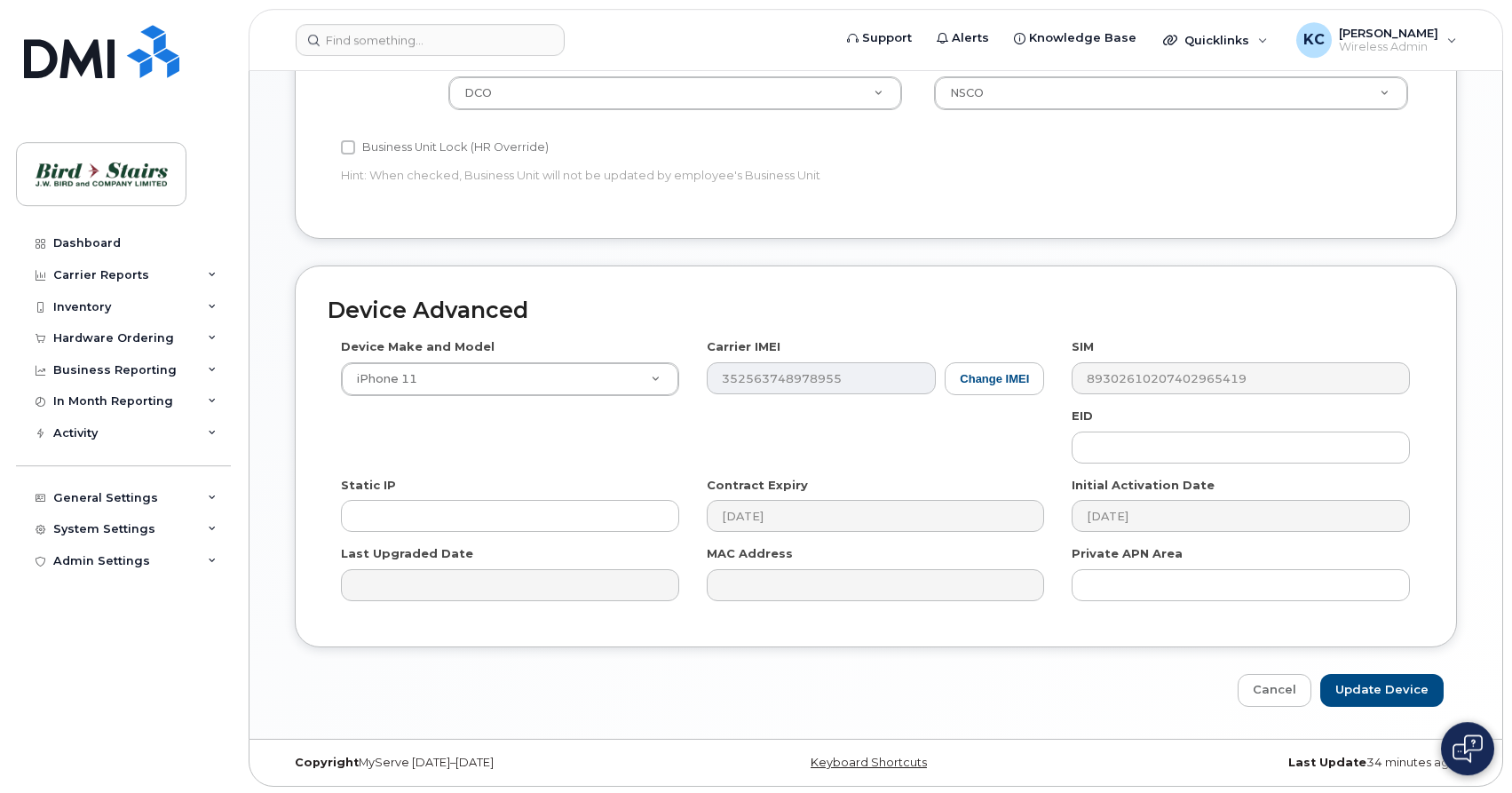
scroll to position [819, 0]
click at [1372, 683] on input "Update Device" at bounding box center [1381, 688] width 123 height 33
type input "Saving..."
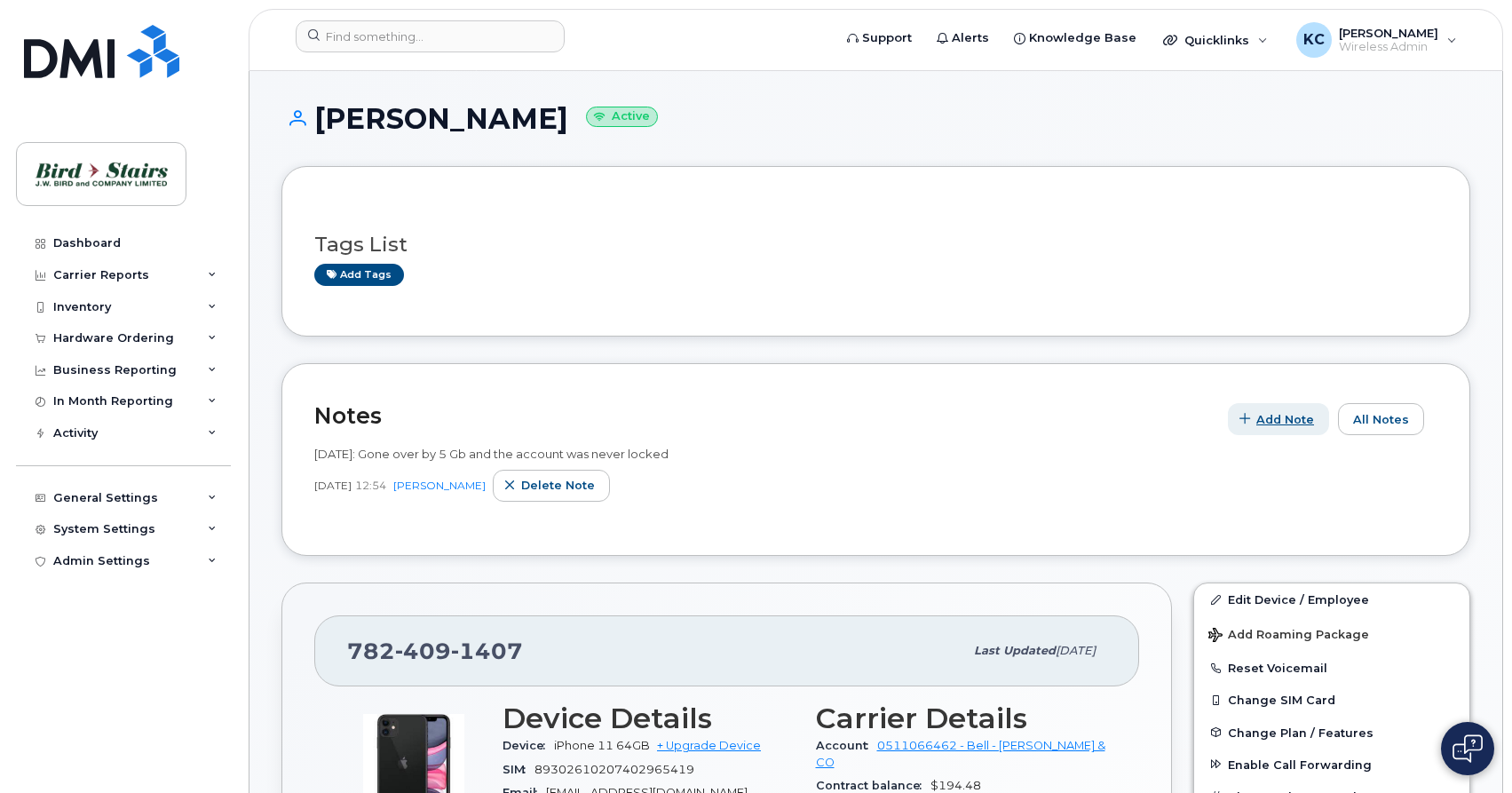
click at [1268, 420] on span "Add Note" at bounding box center [1285, 420] width 57 height 17
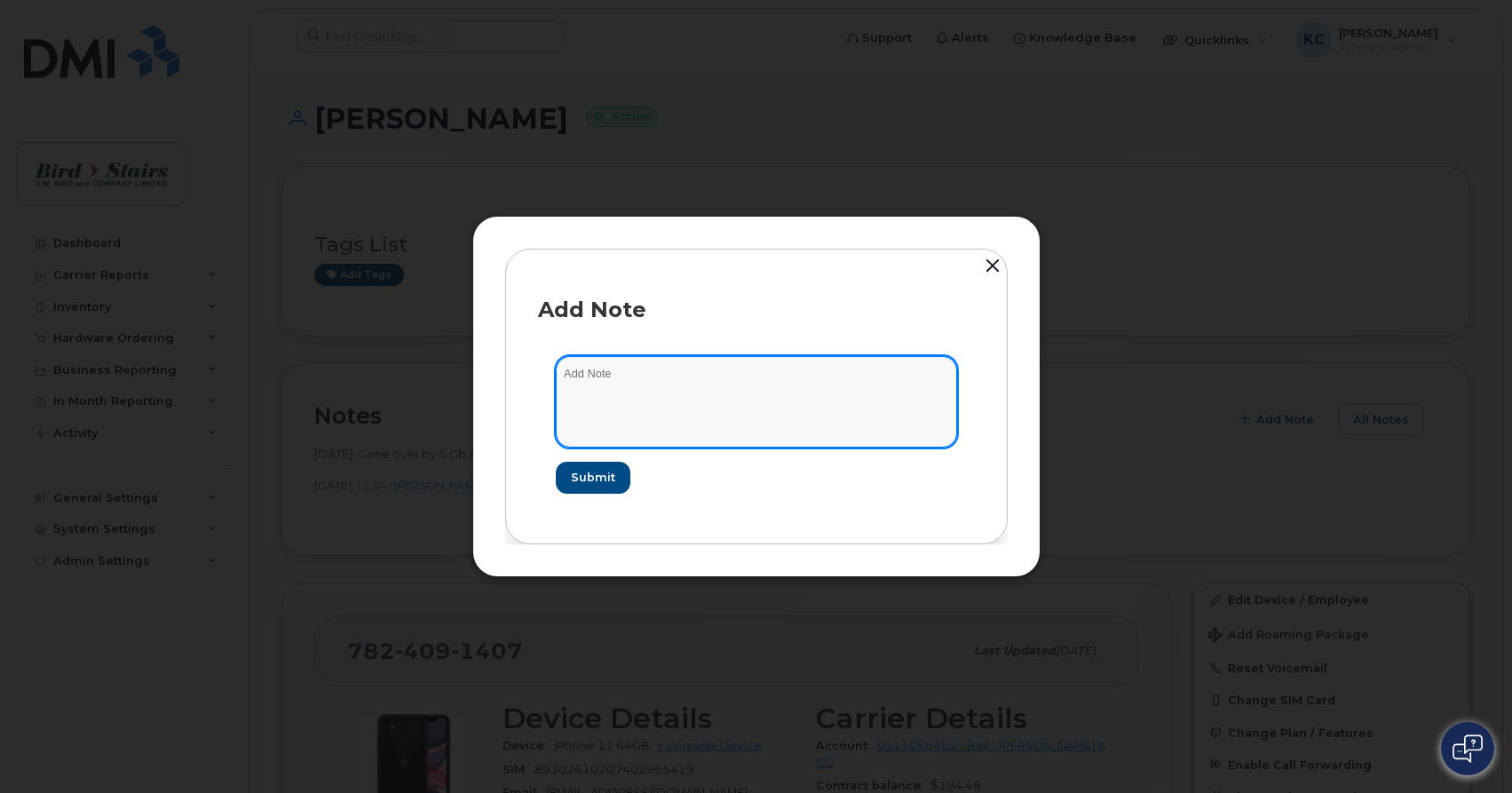
click at [579, 377] on textarea at bounding box center [756, 401] width 401 height 90
type textarea "Was [PERSON_NAME] cell"
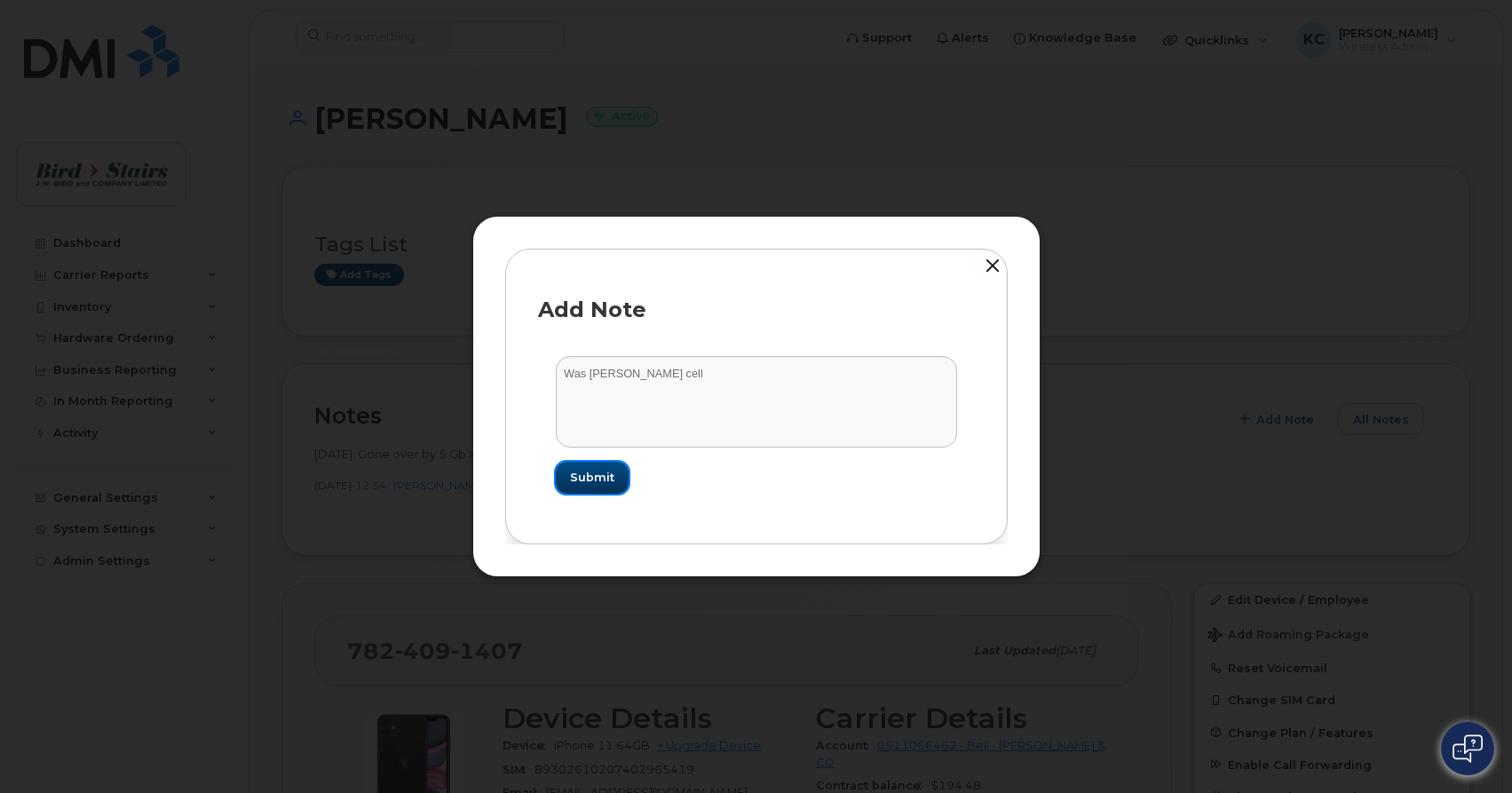
click at [612, 482] on button "Submit" at bounding box center [593, 478] width 73 height 32
